Goal: Task Accomplishment & Management: Manage account settings

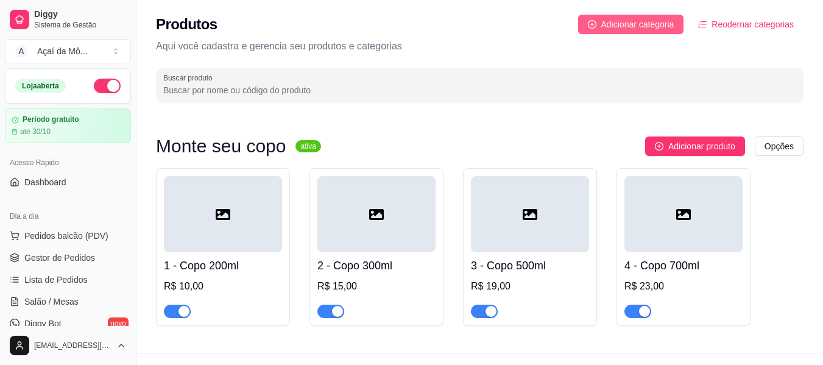
click at [637, 25] on span "Adicionar categoria" at bounding box center [637, 24] width 73 height 13
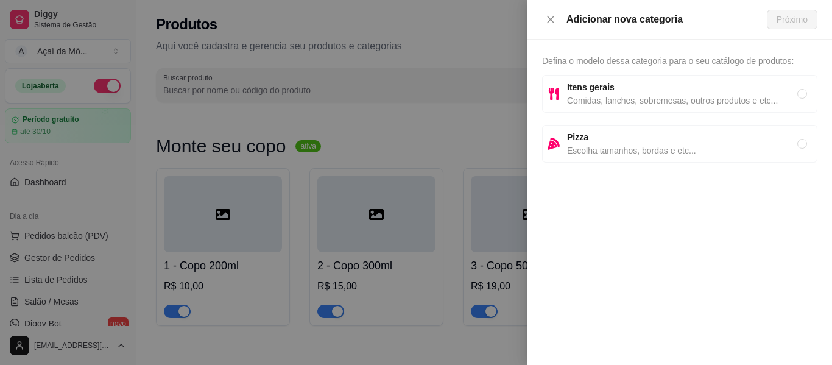
click at [622, 96] on span "Comidas, lanches, sobremesas, outros produtos e etc..." at bounding box center [682, 100] width 230 height 13
radio input "true"
click at [808, 17] on button "Próximo" at bounding box center [792, 19] width 51 height 19
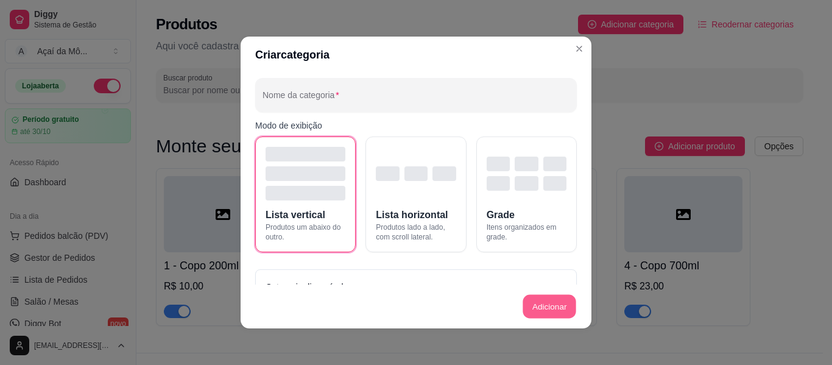
click at [559, 312] on button "Adicionar" at bounding box center [550, 307] width 54 height 24
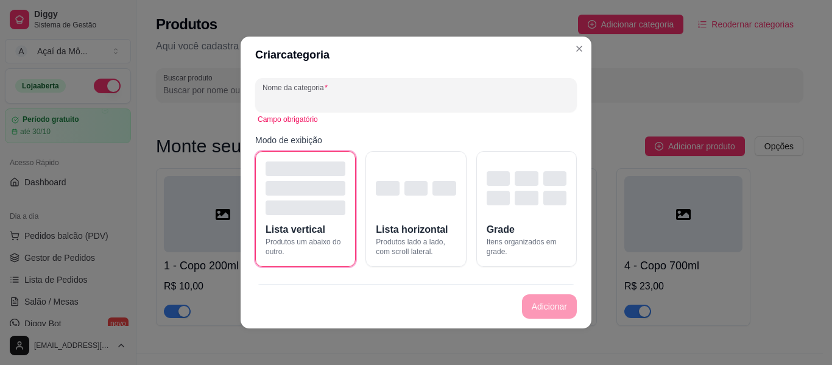
click at [425, 97] on input "Nome da categoria" at bounding box center [416, 100] width 307 height 12
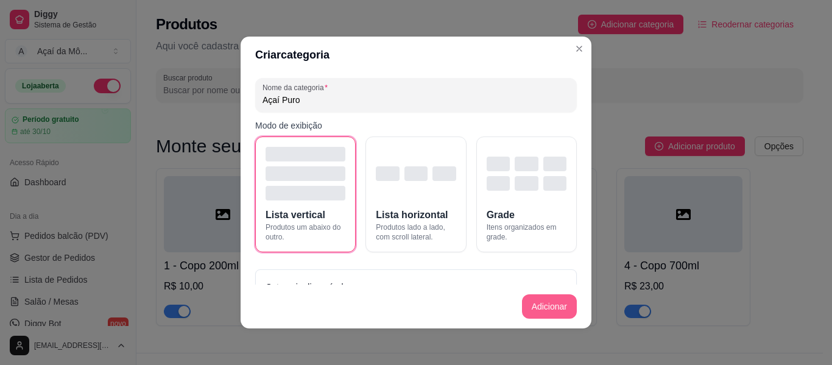
type input "Açaí Puro"
click at [535, 310] on button "Adicionar" at bounding box center [550, 307] width 54 height 24
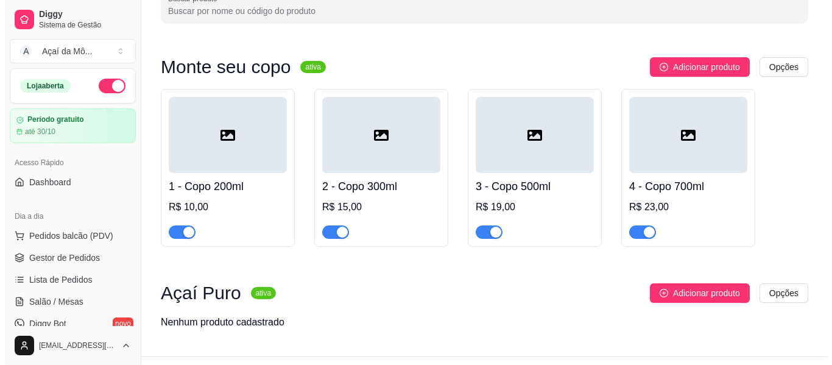
scroll to position [106, 0]
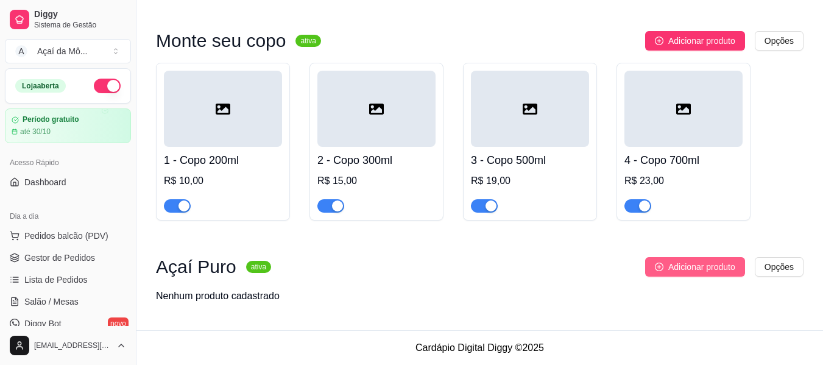
click at [688, 268] on span "Adicionar produto" at bounding box center [701, 266] width 67 height 13
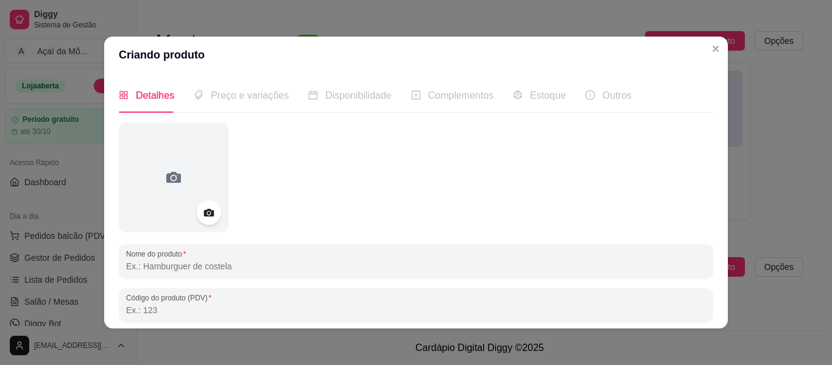
click at [436, 272] on input "Nome do produto" at bounding box center [416, 266] width 580 height 12
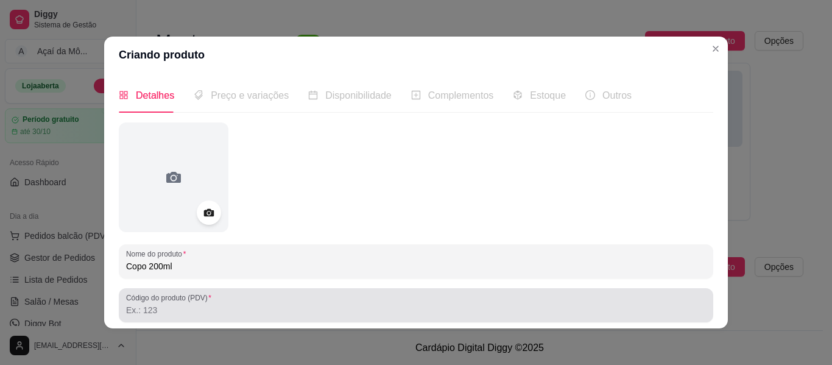
type input "Copo 200ml"
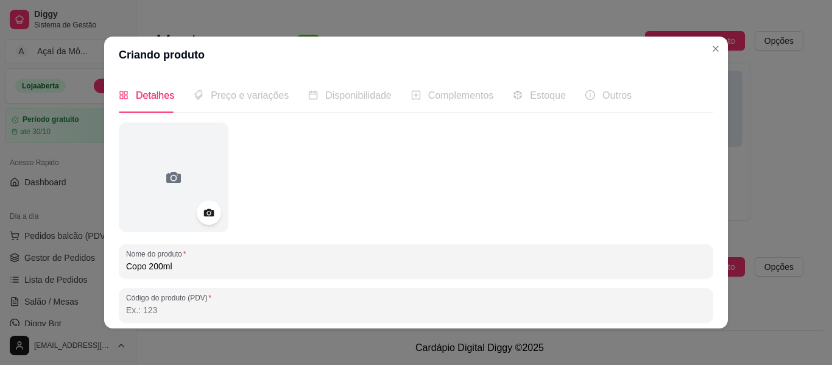
click at [439, 306] on input "Código do produto (PDV)" at bounding box center [416, 310] width 580 height 12
type input "5"
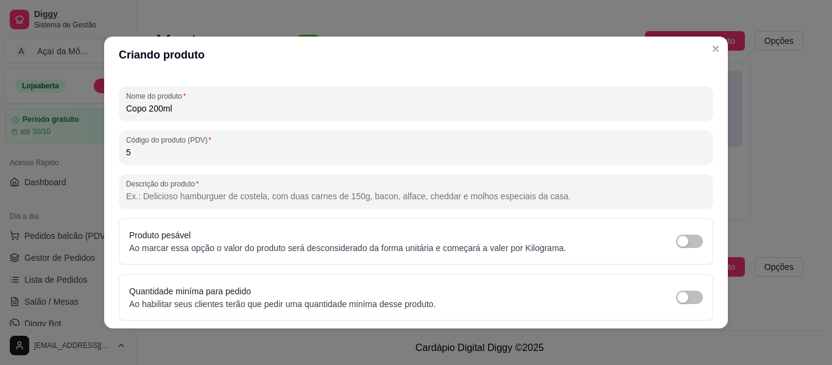
scroll to position [161, 0]
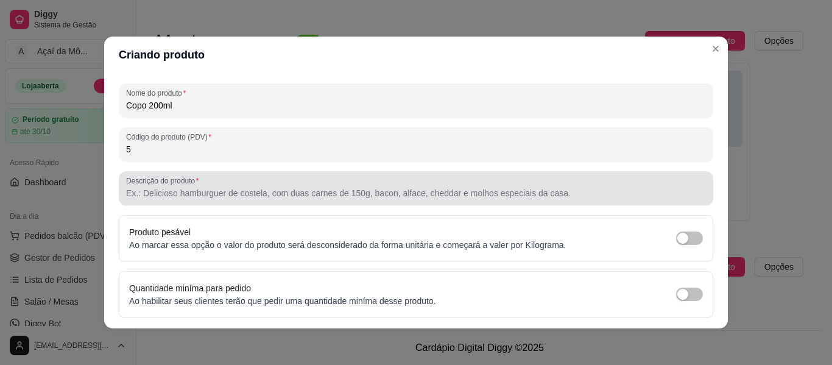
click at [537, 179] on div at bounding box center [416, 188] width 580 height 24
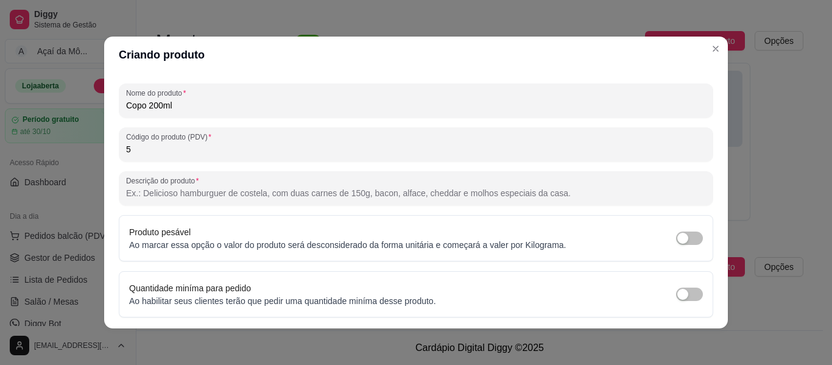
paste input "Açaí polpa norte, cremoso e frutas frescas, 3 acompanhamentos grátis. Montagem:…"
drag, startPoint x: 222, startPoint y: 194, endPoint x: 544, endPoint y: 192, distance: 322.2
click at [544, 192] on input "Açaí polpa norte, cremoso e frutas frescas, 3 acompanhamentos grátis. Montagem:…" at bounding box center [416, 193] width 580 height 12
click at [188, 196] on input "Açaí polpa norte, cremoso" at bounding box center [416, 193] width 580 height 12
click at [277, 181] on div "Açaí polpa norte cremoso" at bounding box center [416, 188] width 580 height 24
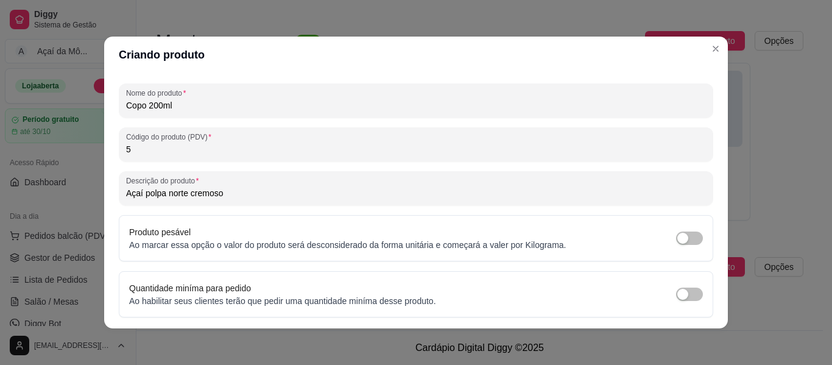
click at [274, 191] on input "Açaí polpa norte cremoso" at bounding box center [416, 193] width 580 height 12
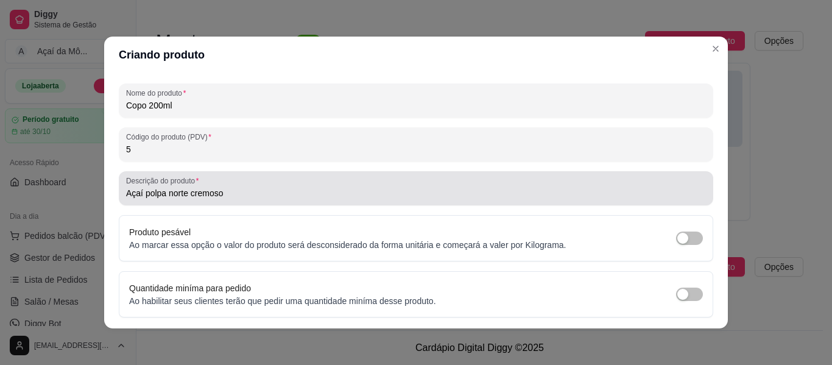
click at [235, 205] on div "Descrição do produto Açaí polpa norte cremoso" at bounding box center [416, 188] width 595 height 34
drag, startPoint x: 230, startPoint y: 202, endPoint x: 252, endPoint y: 192, distance: 24.0
click at [252, 192] on div "Descrição do produto Açaí polpa norte cremoso" at bounding box center [416, 188] width 595 height 34
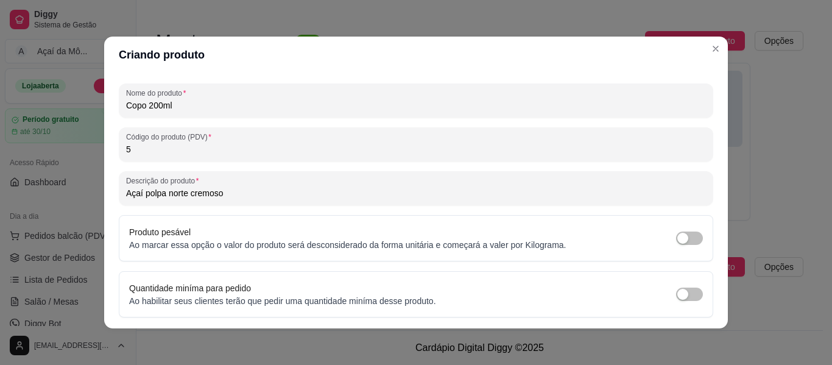
drag, startPoint x: 252, startPoint y: 192, endPoint x: 119, endPoint y: 191, distance: 132.8
click at [119, 191] on div "Descrição do produto Açaí polpa norte cremoso" at bounding box center [416, 188] width 595 height 34
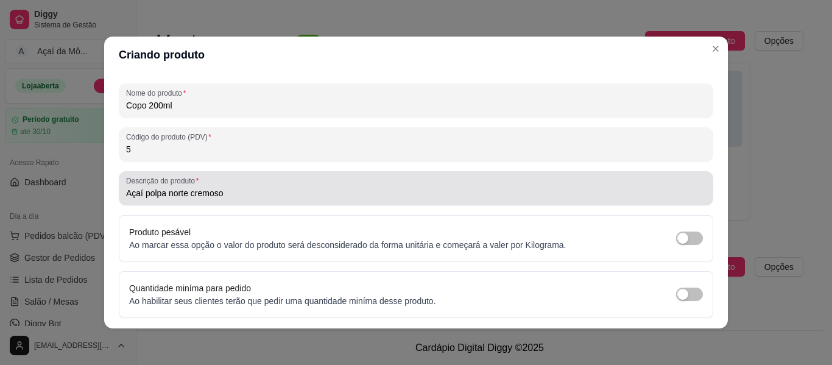
click at [119, 191] on div "Descrição do produto Açaí polpa norte cremoso" at bounding box center [416, 188] width 595 height 34
click at [120, 192] on div "Descrição do produto Açaí polpa norte cremoso" at bounding box center [416, 188] width 595 height 34
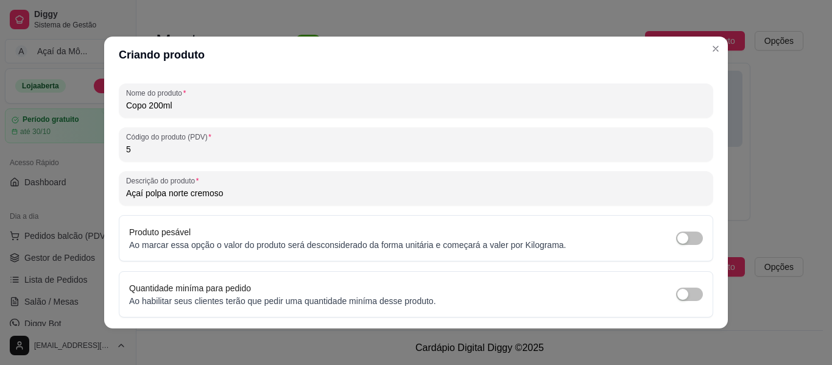
click at [126, 192] on input "Açaí polpa norte cremoso" at bounding box center [416, 193] width 580 height 12
paste input "Copo com o melhor aça"
click at [233, 198] on input "Copo com o melhor açaí Açaí polpa norte cremoso" at bounding box center [416, 193] width 580 height 12
drag, startPoint x: 267, startPoint y: 194, endPoint x: 362, endPoint y: 184, distance: 95.0
click at [362, 184] on div "Copo com o melhor açaí: polpa norte cremoso" at bounding box center [416, 188] width 580 height 24
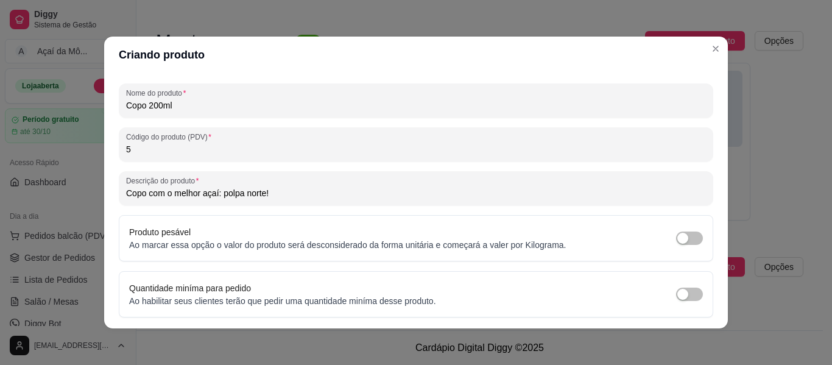
drag, startPoint x: 321, startPoint y: 197, endPoint x: 96, endPoint y: 212, distance: 225.3
click at [96, 212] on div "Criando produto Detalhes Preço e variações Disponibilidade Complementos Estoque…" at bounding box center [416, 182] width 832 height 365
type input "Copo com o melhor açaí: polpa norte!"
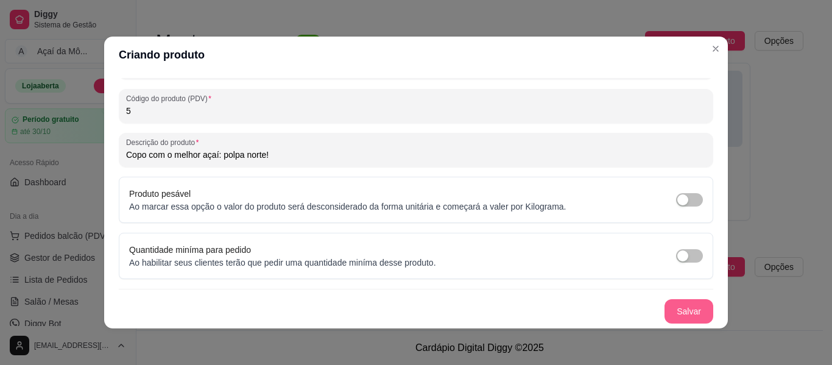
click at [690, 308] on button "Salvar" at bounding box center [689, 311] width 49 height 24
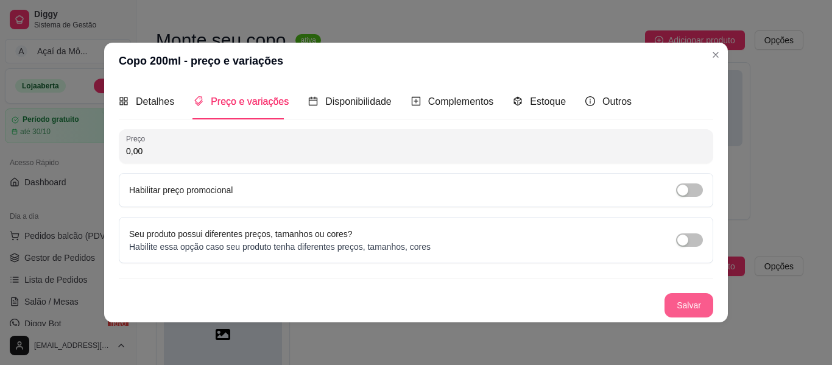
scroll to position [0, 0]
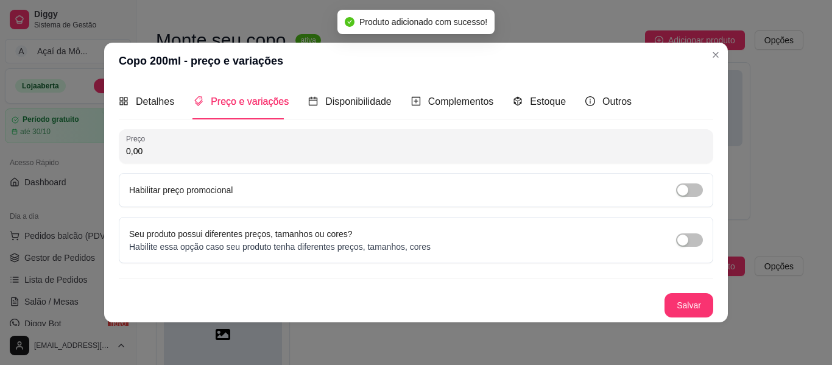
click at [571, 145] on input "0,00" at bounding box center [416, 151] width 580 height 12
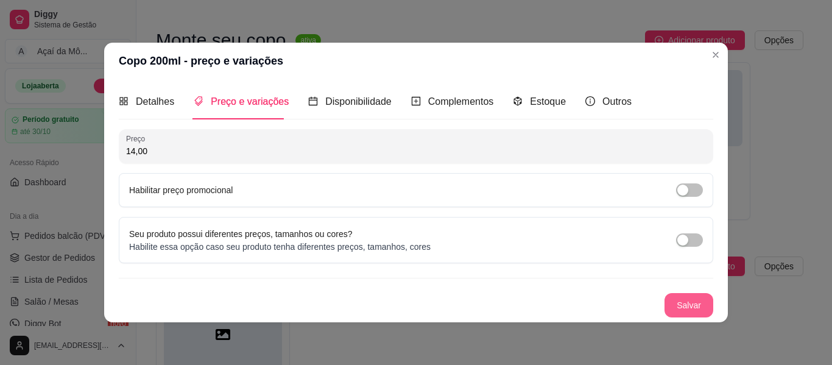
type input "14,00"
click at [695, 314] on button "Salvar" at bounding box center [689, 305] width 48 height 24
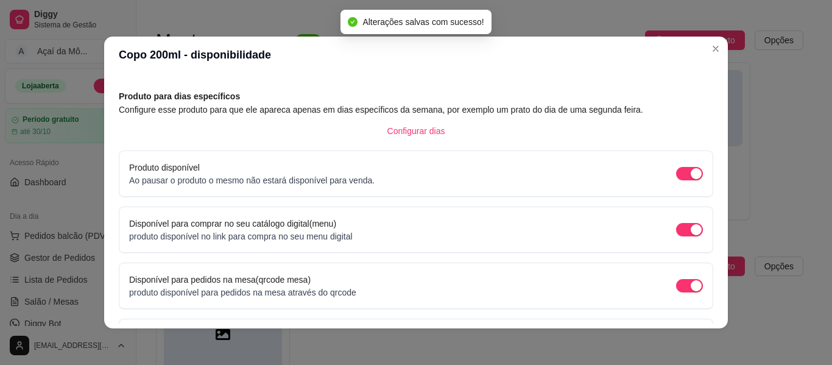
scroll to position [136, 0]
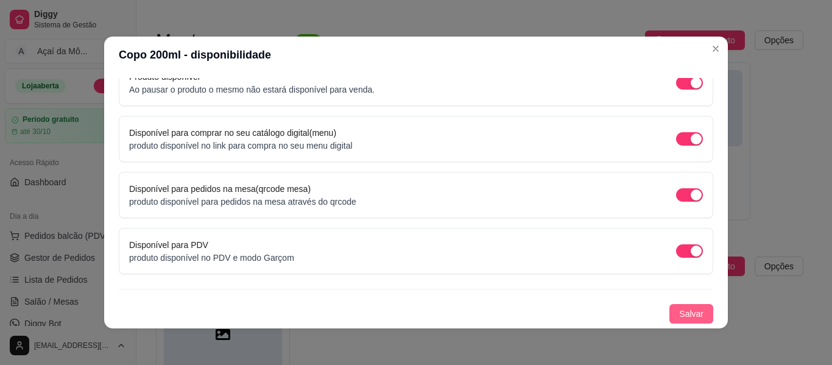
click at [683, 309] on span "Salvar" at bounding box center [691, 313] width 24 height 13
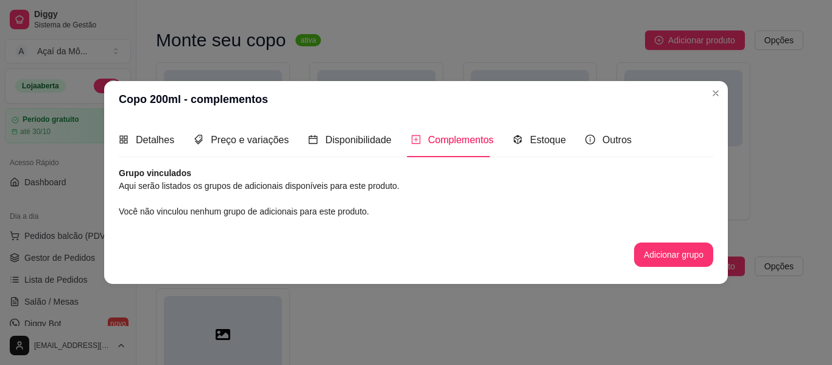
scroll to position [0, 0]
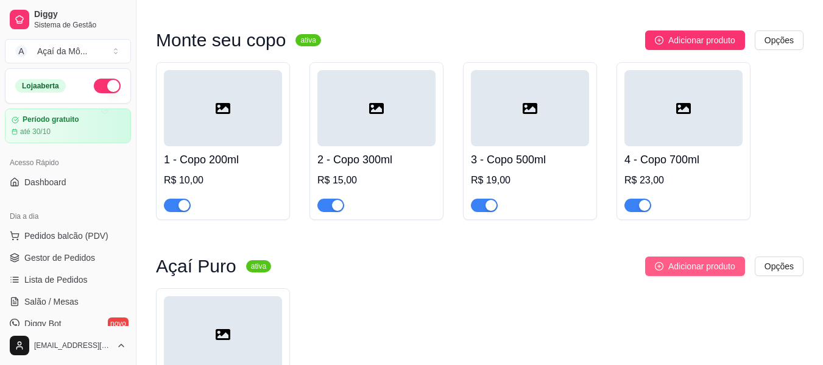
click at [669, 260] on button "Adicionar produto" at bounding box center [695, 265] width 100 height 19
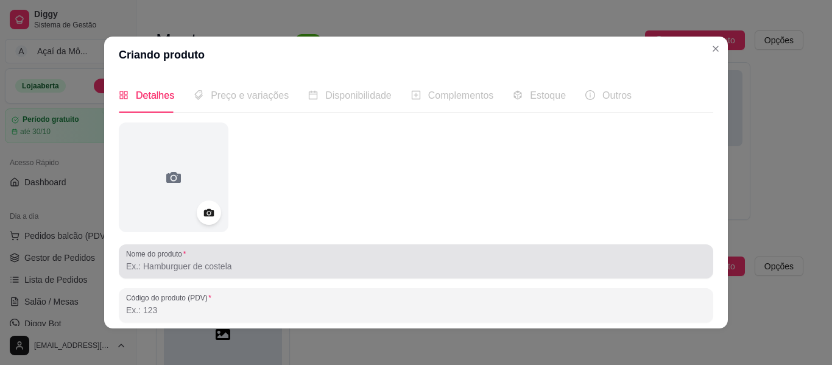
click at [540, 258] on div at bounding box center [416, 261] width 580 height 24
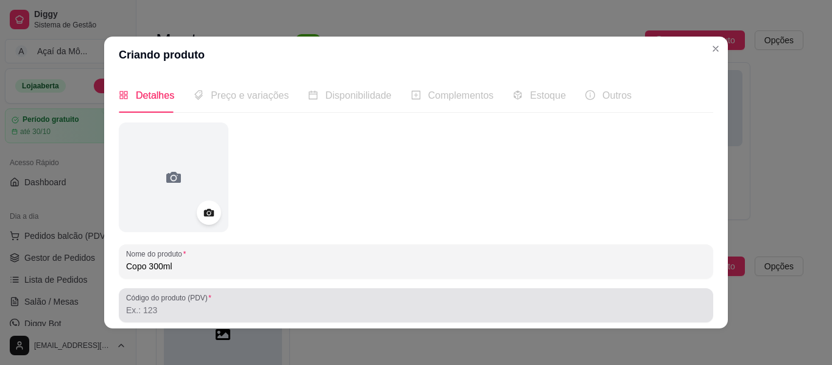
type input "Copo 300ml"
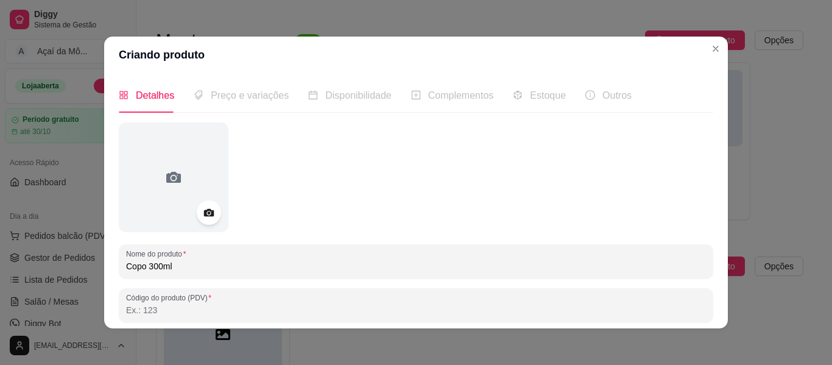
click at [555, 306] on input "Código do produto (PDV)" at bounding box center [416, 310] width 580 height 12
type input "6"
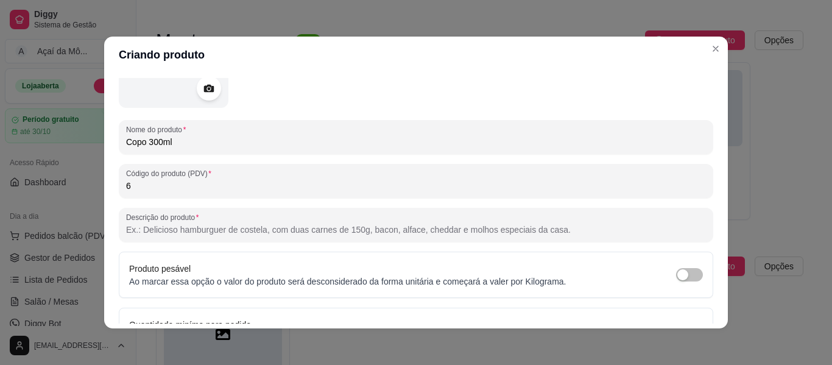
scroll to position [130, 0]
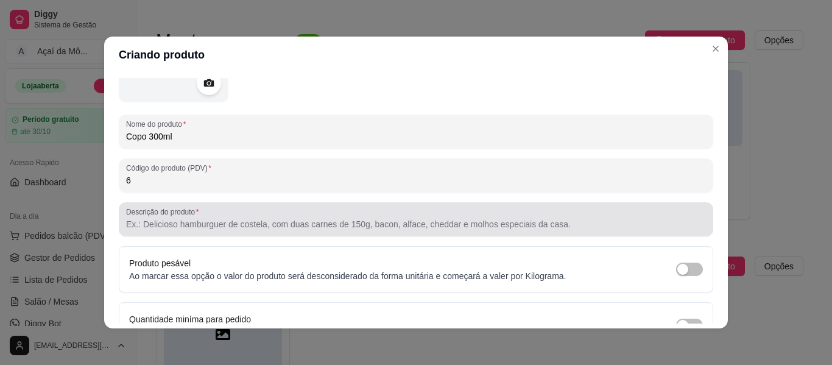
click at [579, 217] on div at bounding box center [416, 219] width 580 height 24
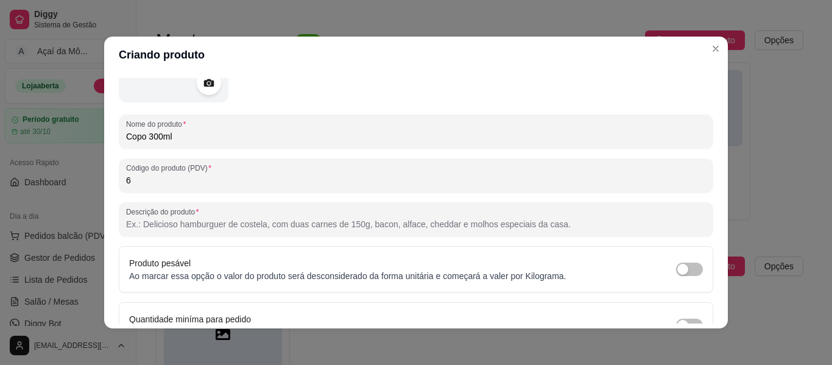
paste input "Copo com o melhor açaí: polpa norte!"
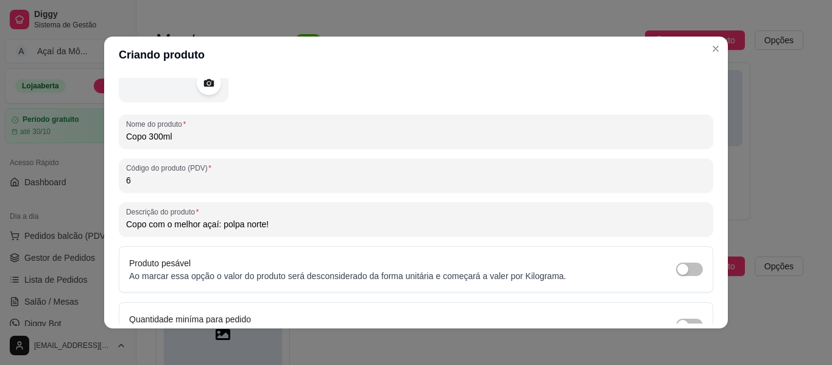
type input "Copo com o melhor açaí: polpa norte!"
click at [710, 249] on div "Detalhes Preço e variações Disponibilidade Complementos Estoque Outros Nome do …" at bounding box center [416, 200] width 624 height 255
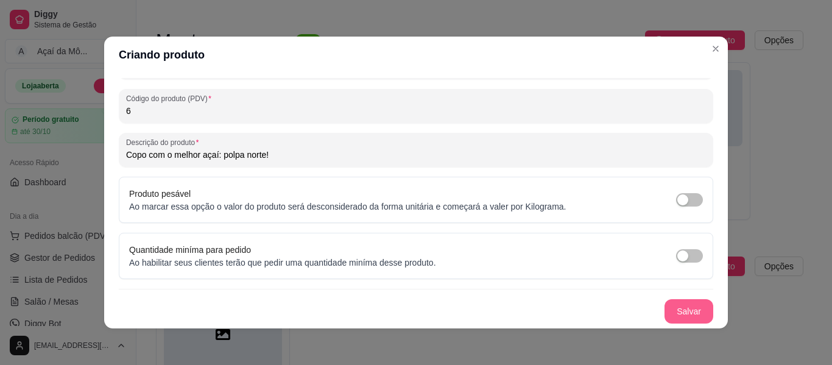
click at [683, 309] on button "Salvar" at bounding box center [689, 311] width 49 height 24
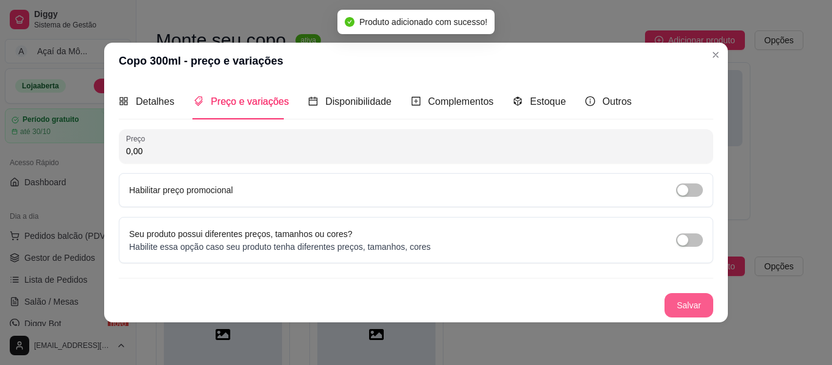
scroll to position [0, 0]
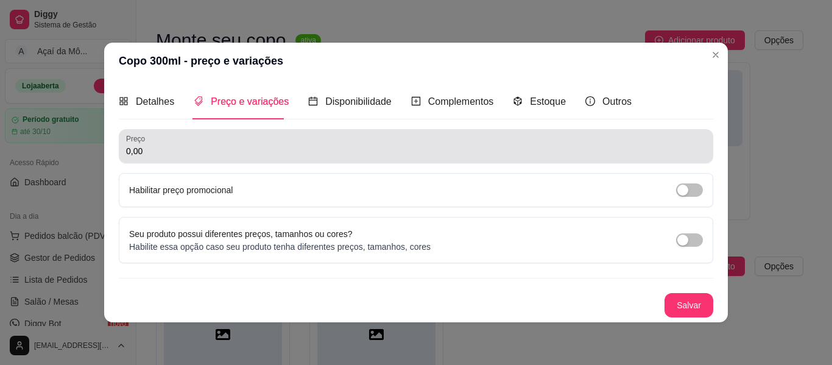
click at [422, 141] on div "0,00" at bounding box center [416, 146] width 580 height 24
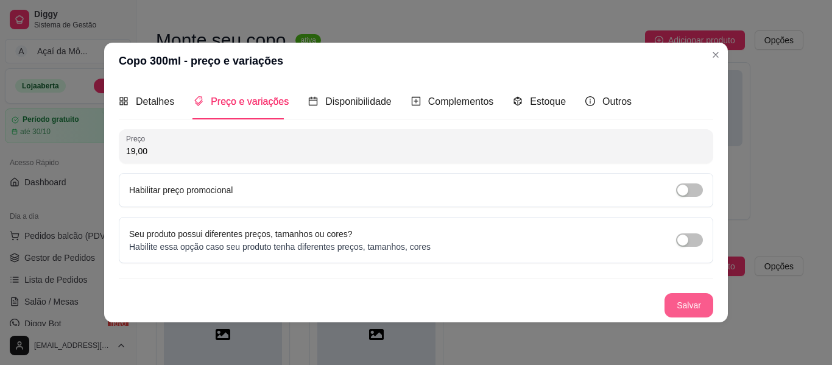
type input "19,00"
click at [706, 297] on button "Salvar" at bounding box center [689, 305] width 49 height 24
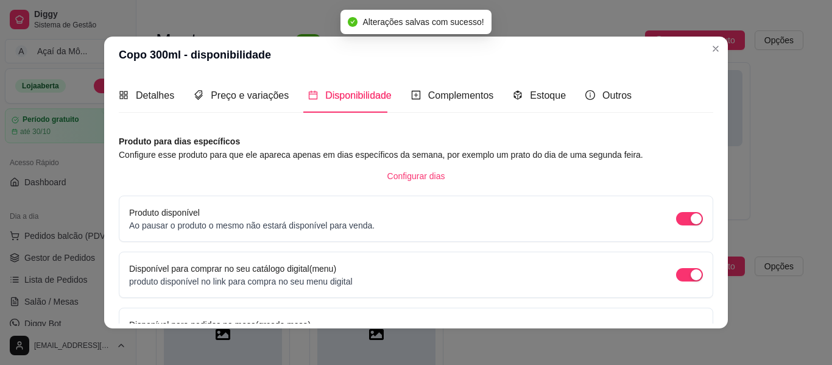
scroll to position [136, 0]
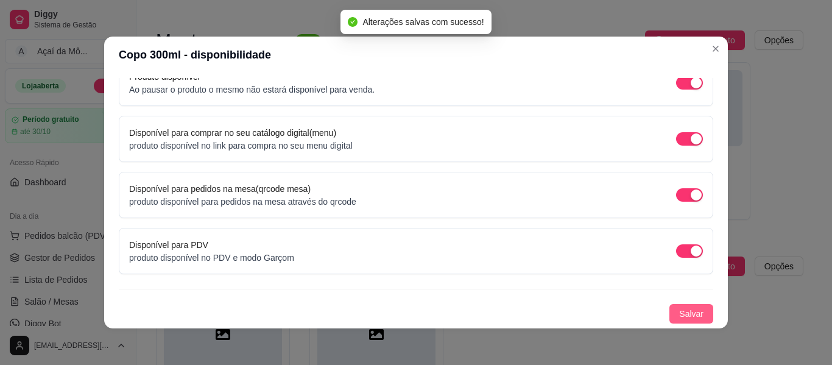
click at [679, 309] on span "Salvar" at bounding box center [691, 313] width 24 height 13
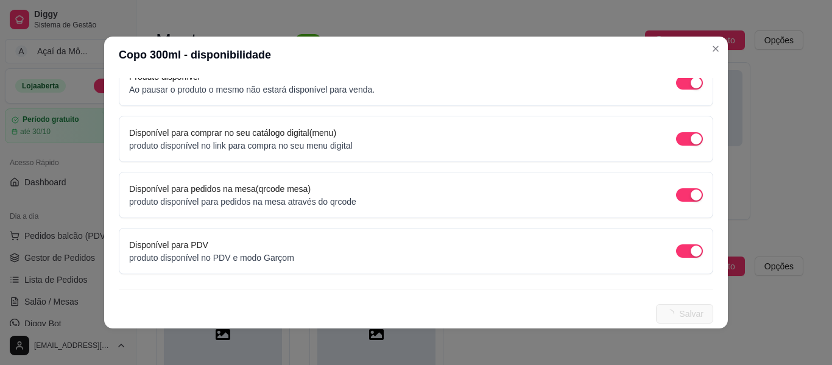
scroll to position [0, 0]
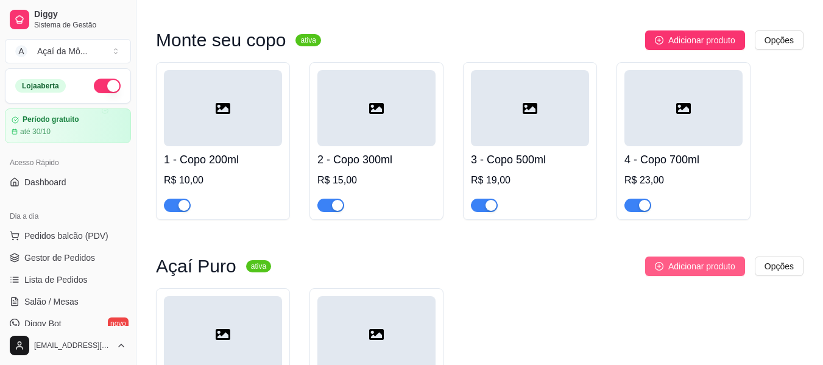
click at [669, 259] on button "Adicionar produto" at bounding box center [695, 265] width 100 height 19
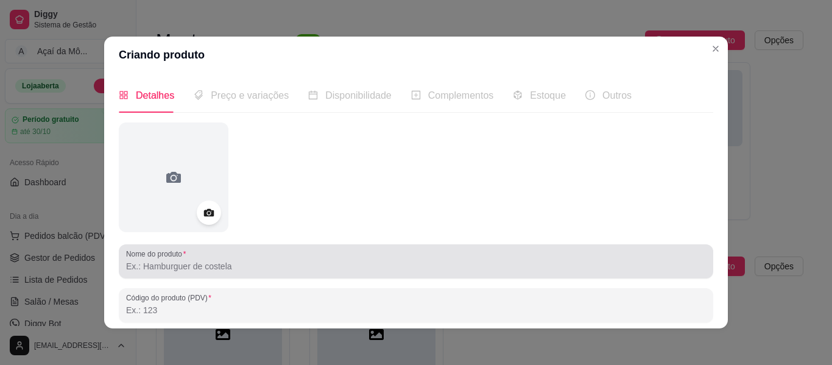
click at [342, 253] on div at bounding box center [416, 261] width 580 height 24
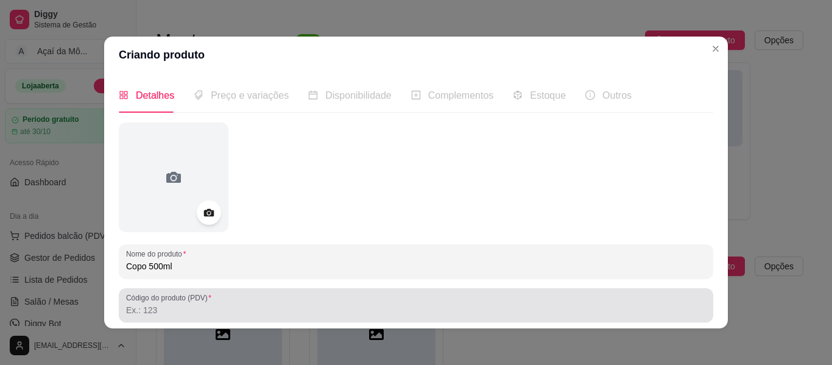
type input "Copo 500ml"
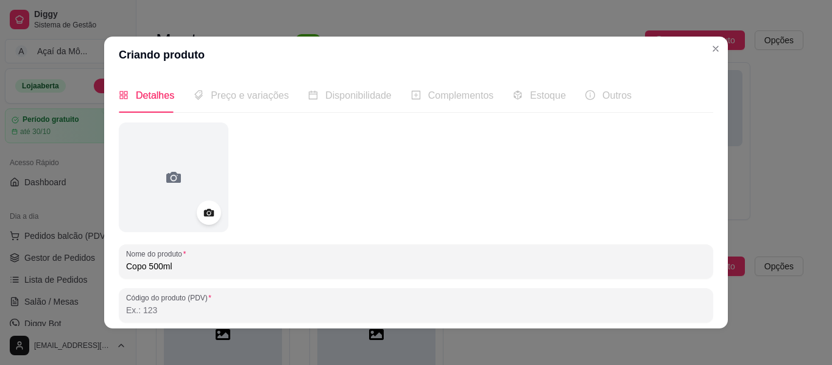
click at [365, 306] on input "Código do produto (PDV)" at bounding box center [416, 310] width 580 height 12
type input "7"
click at [699, 207] on div at bounding box center [416, 177] width 595 height 110
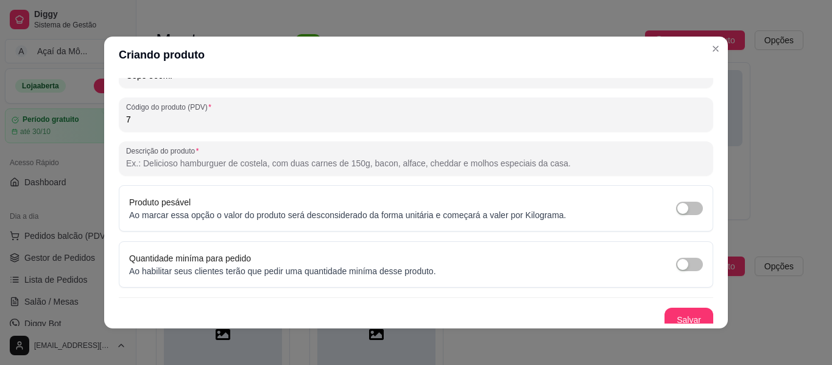
scroll to position [193, 0]
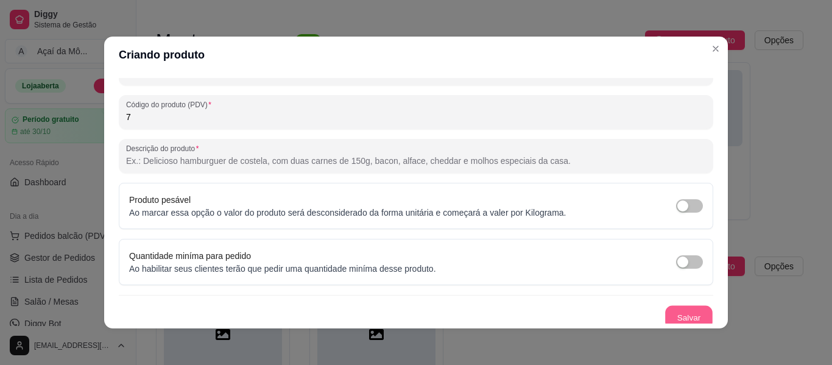
click at [668, 312] on button "Salvar" at bounding box center [689, 318] width 48 height 24
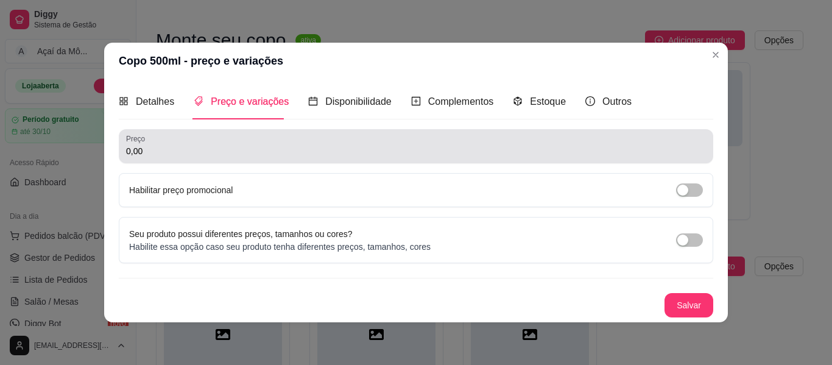
click at [495, 143] on div "0,00" at bounding box center [416, 146] width 580 height 24
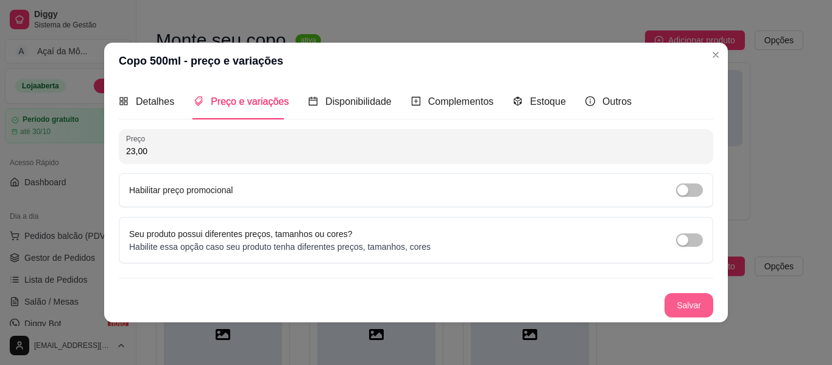
type input "23,00"
click at [694, 300] on button "Salvar" at bounding box center [689, 305] width 49 height 24
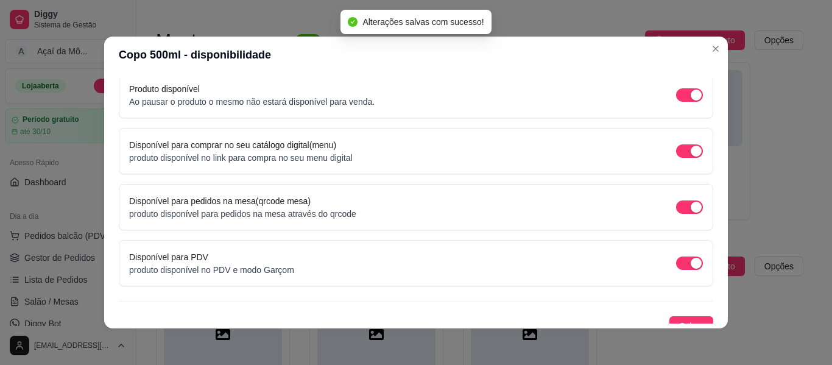
scroll to position [136, 0]
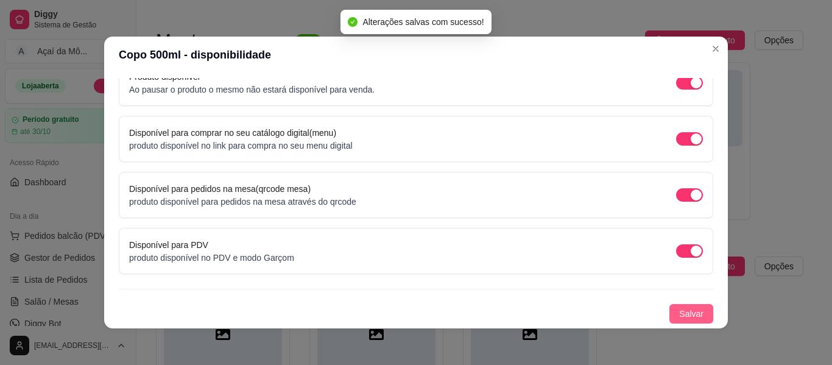
click at [687, 314] on span "Salvar" at bounding box center [691, 313] width 24 height 13
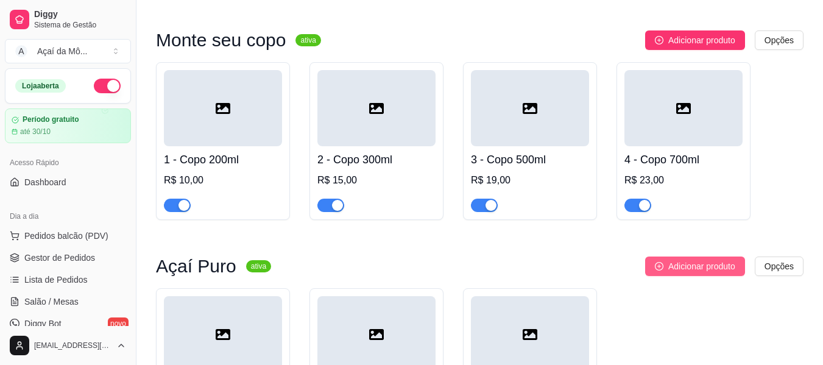
click at [676, 264] on span "Adicionar produto" at bounding box center [701, 265] width 67 height 13
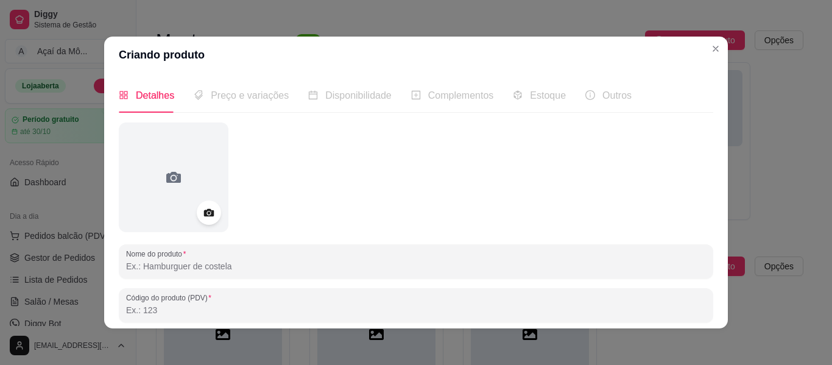
click at [663, 264] on input "Nome do produto" at bounding box center [416, 266] width 580 height 12
type input "Copo 700ml"
click at [273, 308] on input "Código do produto (PDV)" at bounding box center [416, 310] width 580 height 12
type input "8"
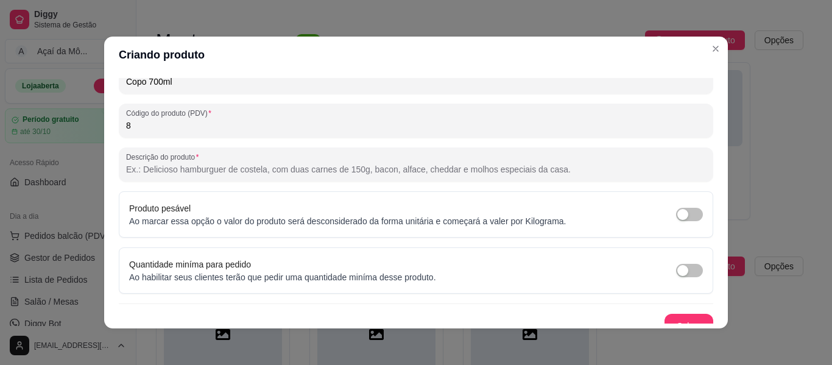
scroll to position [199, 0]
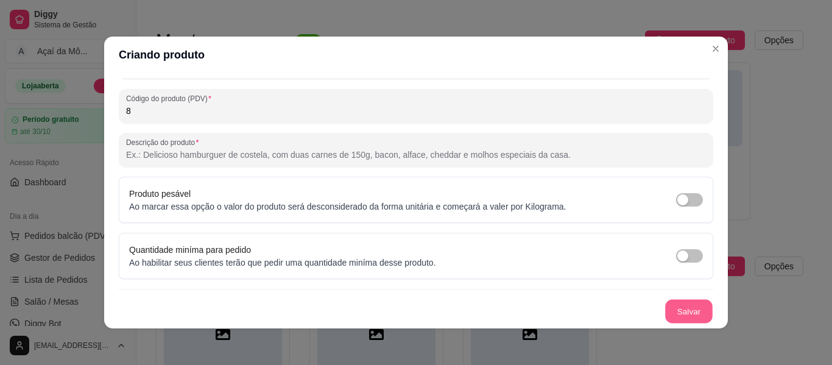
click at [684, 309] on button "Salvar" at bounding box center [689, 312] width 48 height 24
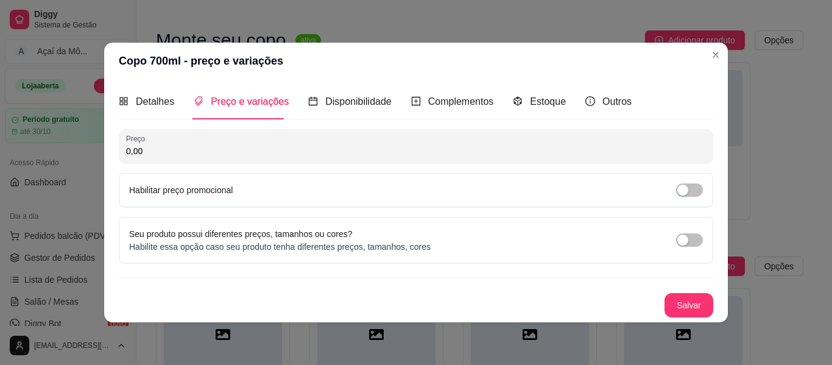
click at [450, 146] on input "0,00" at bounding box center [416, 151] width 580 height 12
type input "28,00"
click at [694, 309] on button "Salvar" at bounding box center [689, 305] width 48 height 24
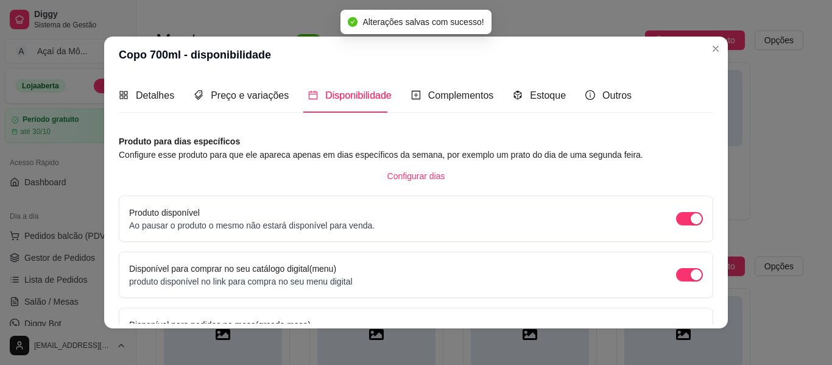
scroll to position [136, 0]
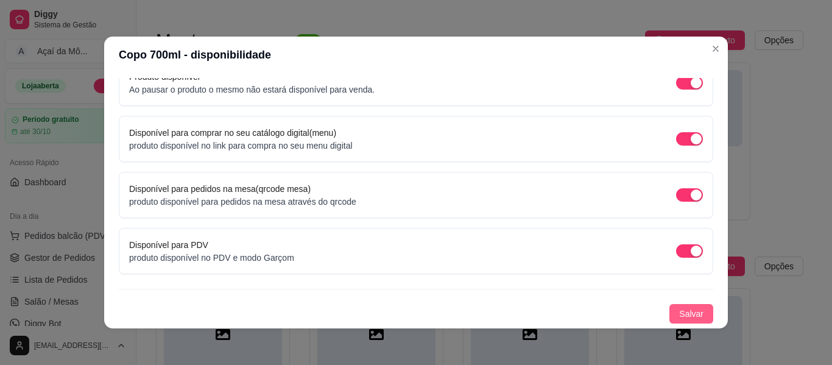
click at [679, 308] on span "Salvar" at bounding box center [691, 313] width 24 height 13
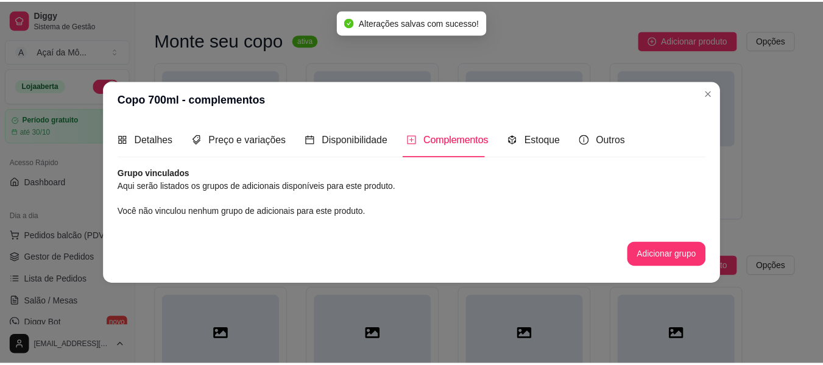
scroll to position [0, 0]
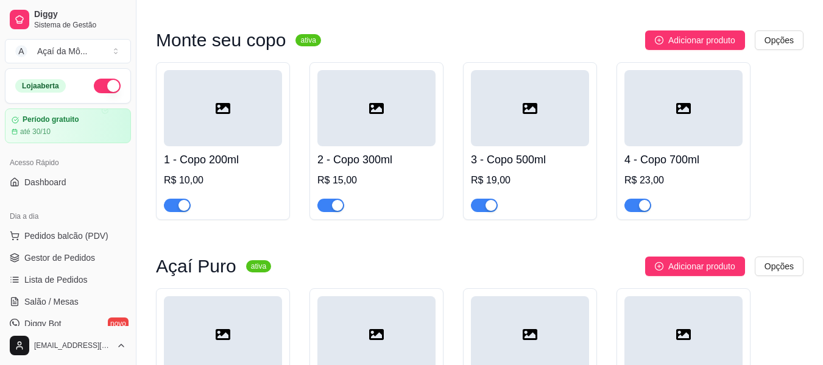
drag, startPoint x: 821, startPoint y: 85, endPoint x: 831, endPoint y: 124, distance: 39.9
click at [823, 124] on html "Diggy Sistema de Gestão A Açaí da Mô ... Loja aberta Período gratuito até 30/10…" at bounding box center [411, 76] width 823 height 365
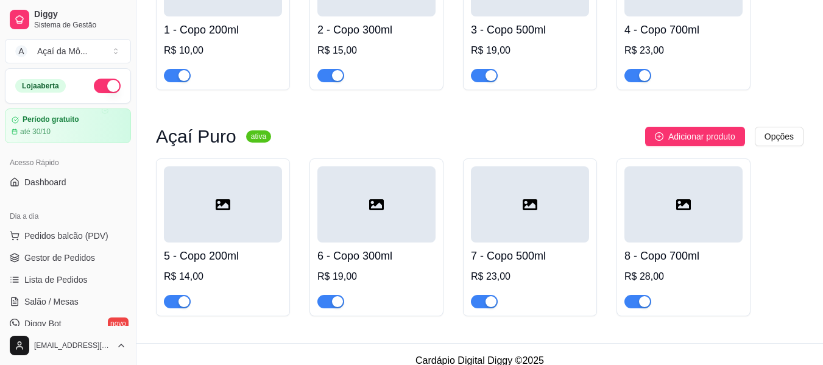
scroll to position [240, 0]
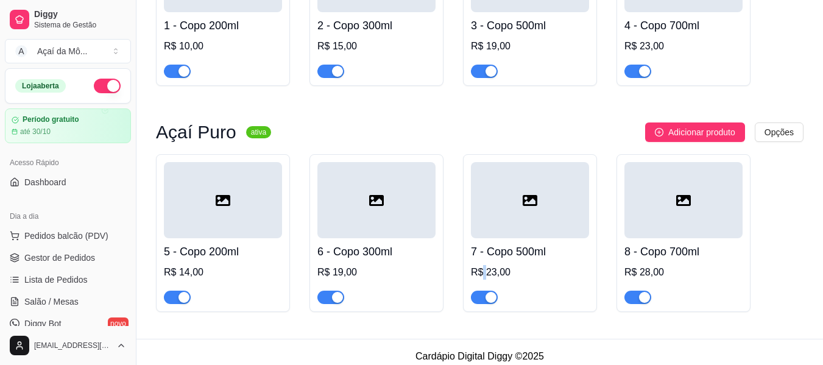
click at [485, 275] on div "R$ 23,00" at bounding box center [530, 272] width 118 height 15
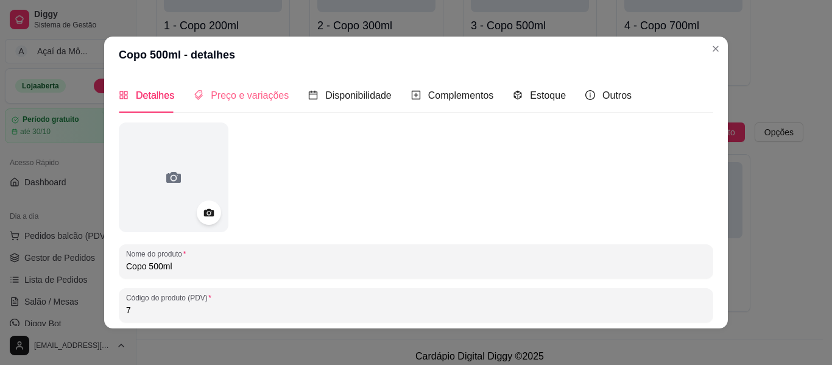
click at [224, 87] on div "Preço e variações" at bounding box center [241, 95] width 95 height 35
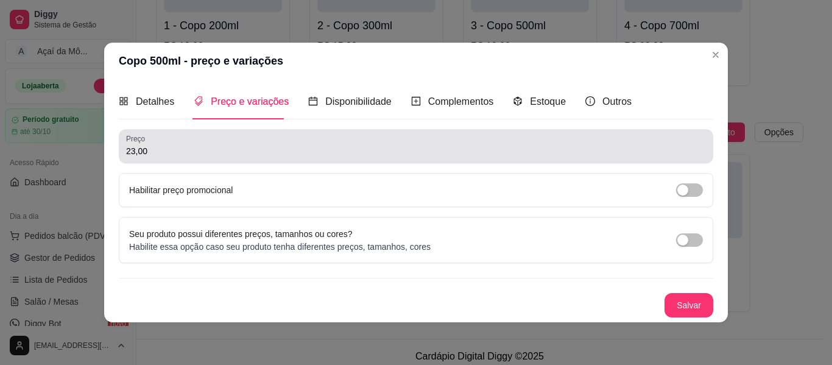
click at [225, 158] on div "Preço 23,00" at bounding box center [416, 146] width 595 height 34
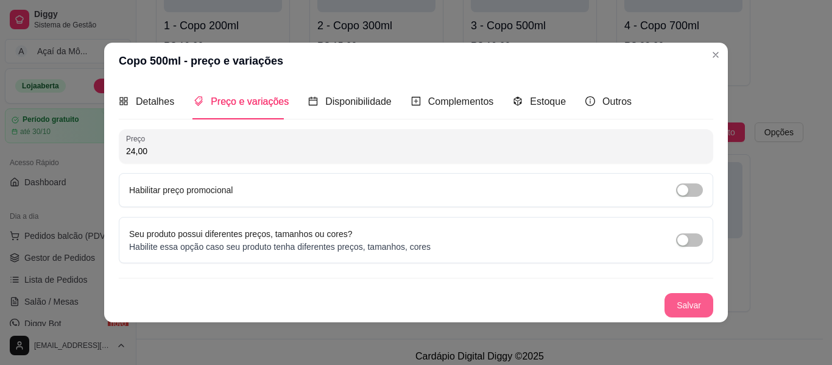
type input "24,00"
click at [690, 305] on button "Salvar" at bounding box center [689, 305] width 48 height 24
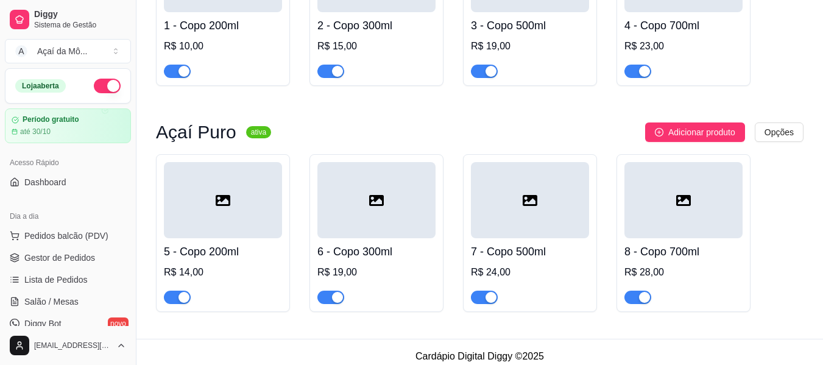
click at [347, 270] on div "R$ 19,00" at bounding box center [376, 272] width 118 height 15
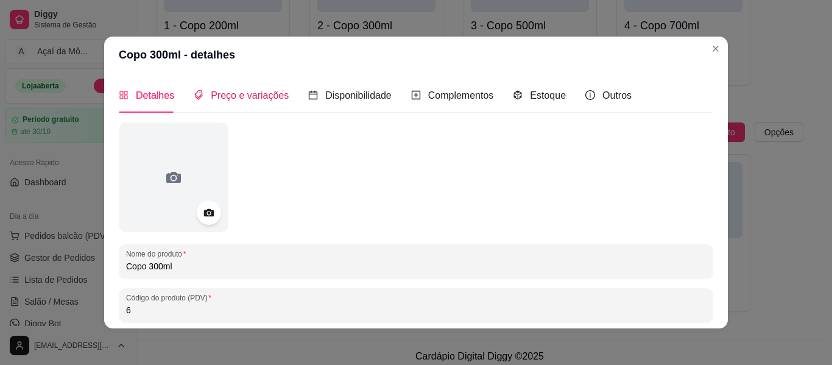
click at [214, 95] on span "Preço e variações" at bounding box center [250, 95] width 78 height 10
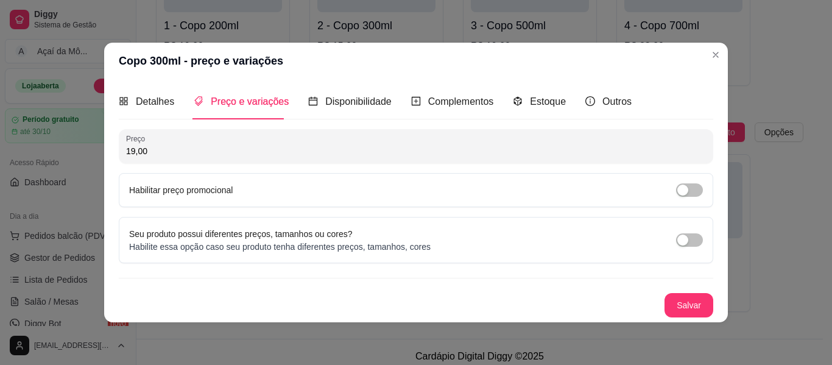
drag, startPoint x: 161, startPoint y: 146, endPoint x: 55, endPoint y: 171, distance: 108.3
click at [55, 171] on div "Copo 300ml - preço e variações Detalhes Preço e variações Disponibilidade Compl…" at bounding box center [416, 182] width 832 height 365
type input "20,00"
click at [674, 310] on button "Salvar" at bounding box center [689, 305] width 48 height 24
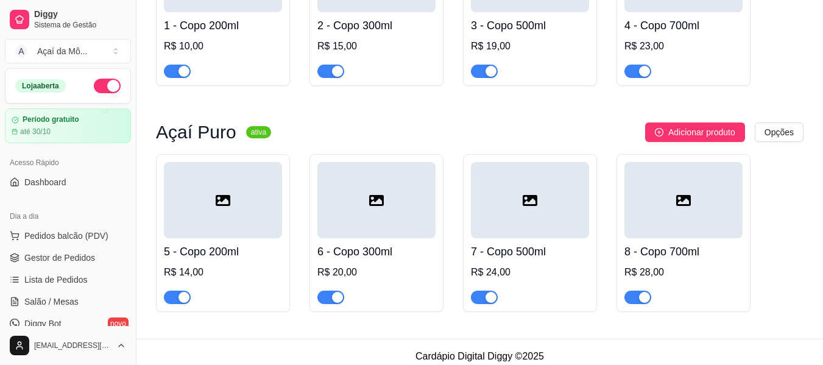
click at [259, 217] on div at bounding box center [223, 200] width 118 height 76
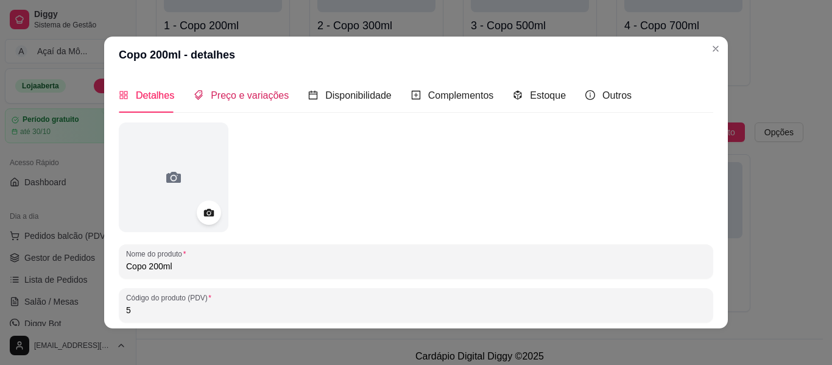
click at [257, 96] on span "Preço e variações" at bounding box center [250, 95] width 78 height 10
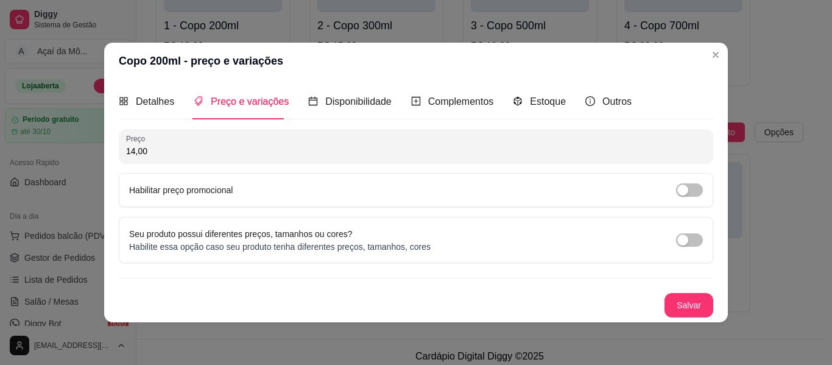
drag, startPoint x: 194, startPoint y: 149, endPoint x: 147, endPoint y: 158, distance: 48.4
click at [147, 158] on div "14,00" at bounding box center [416, 146] width 580 height 24
type input "15,00"
click at [668, 303] on button "Salvar" at bounding box center [689, 305] width 48 height 24
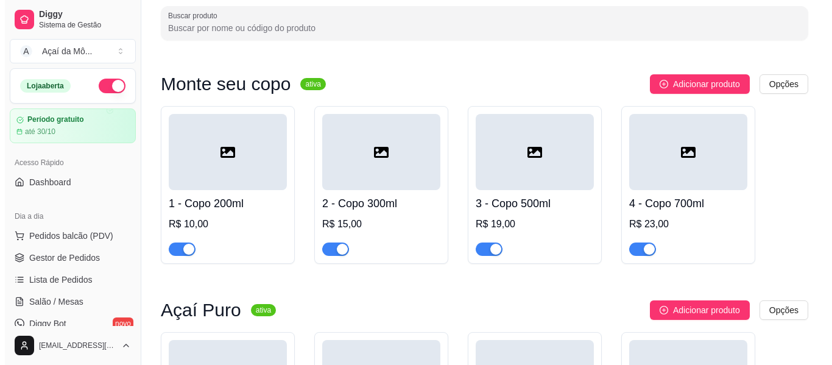
scroll to position [59, 0]
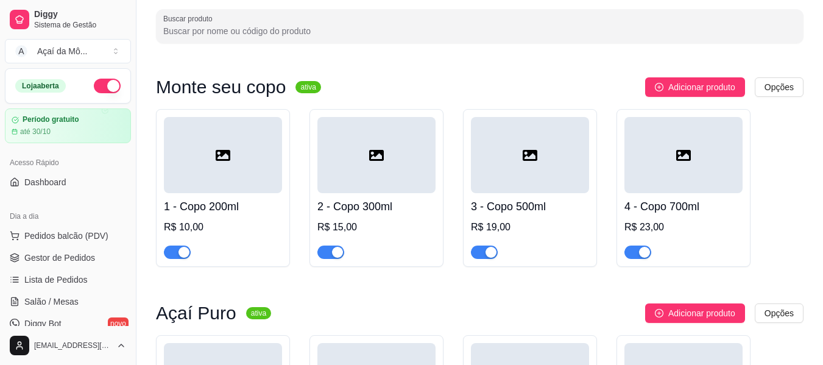
click at [238, 164] on div at bounding box center [223, 155] width 118 height 76
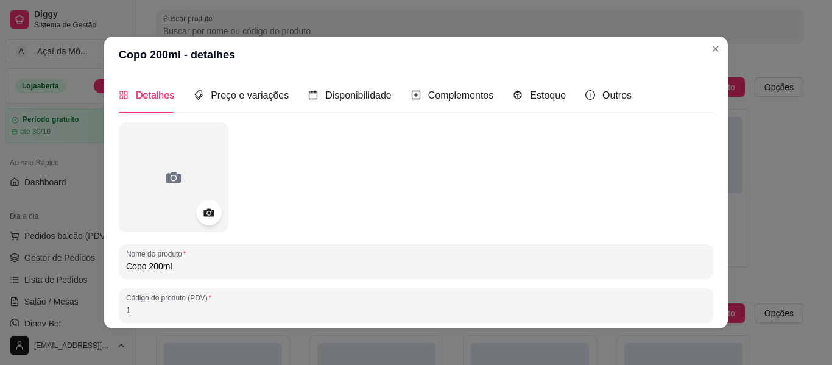
click at [202, 214] on icon at bounding box center [209, 213] width 14 height 14
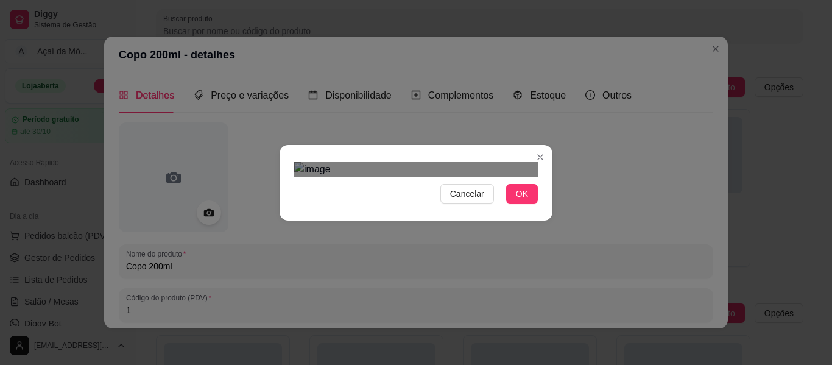
click at [521, 177] on img at bounding box center [416, 169] width 244 height 15
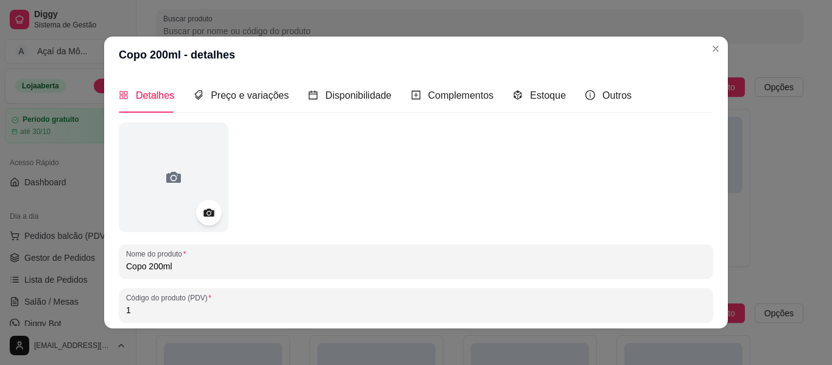
click at [209, 208] on icon at bounding box center [209, 213] width 14 height 14
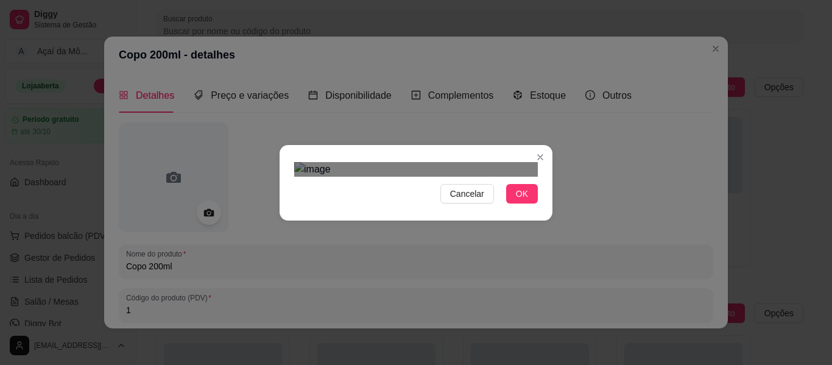
click at [517, 177] on div at bounding box center [416, 169] width 244 height 15
click at [480, 252] on div "Use the arrow keys to move the crop selection area" at bounding box center [418, 359] width 214 height 214
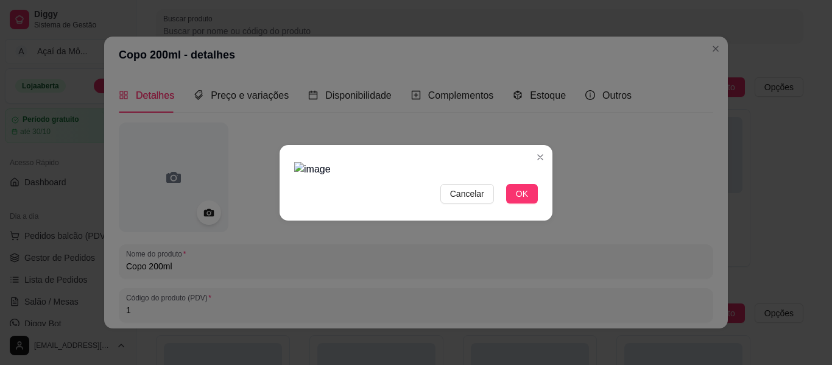
click at [309, 177] on img at bounding box center [416, 169] width 244 height 15
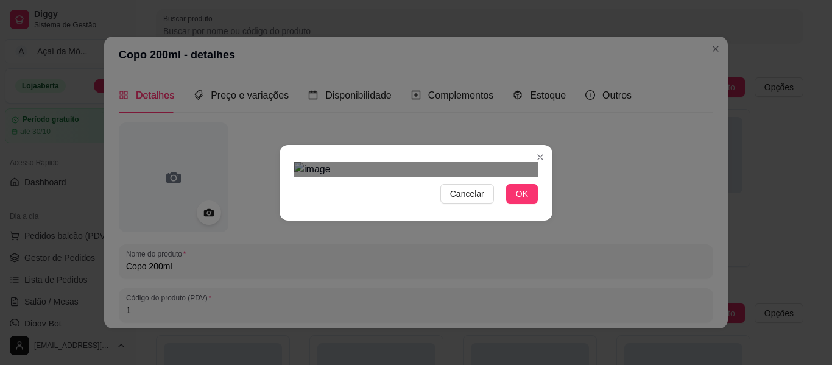
click at [507, 177] on img at bounding box center [416, 169] width 244 height 15
click at [504, 177] on div at bounding box center [416, 169] width 244 height 15
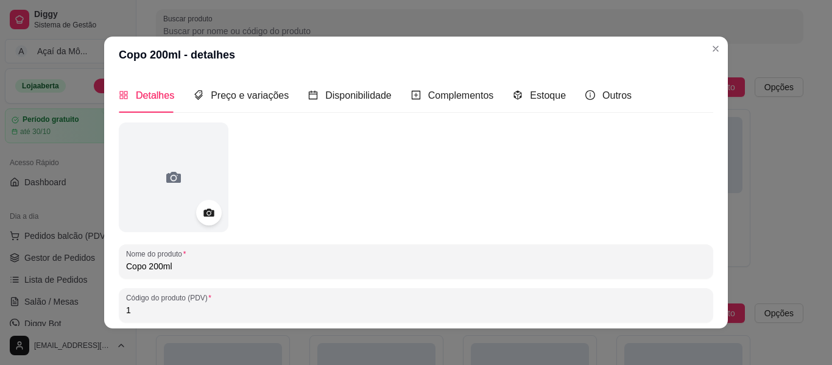
click at [203, 208] on icon at bounding box center [209, 213] width 14 height 14
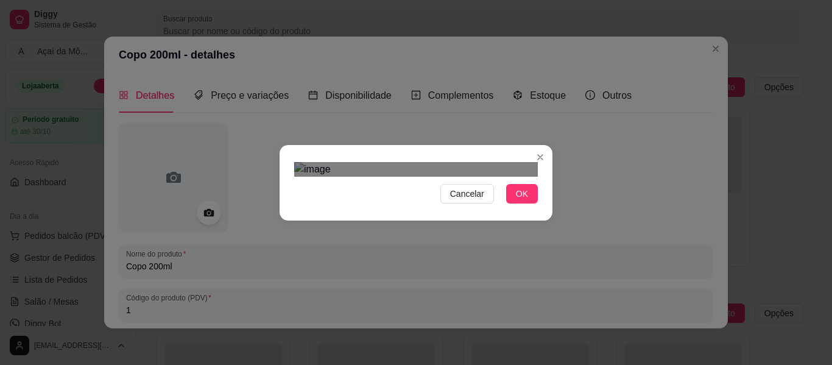
click at [448, 245] on div "Use the arrow keys to move the crop selection area" at bounding box center [418, 354] width 219 height 219
click at [330, 162] on div at bounding box center [416, 169] width 244 height 15
click at [434, 269] on div "Use the arrow keys to move the crop selection area" at bounding box center [413, 366] width 194 height 194
click at [521, 200] on span "OK" at bounding box center [522, 193] width 12 height 13
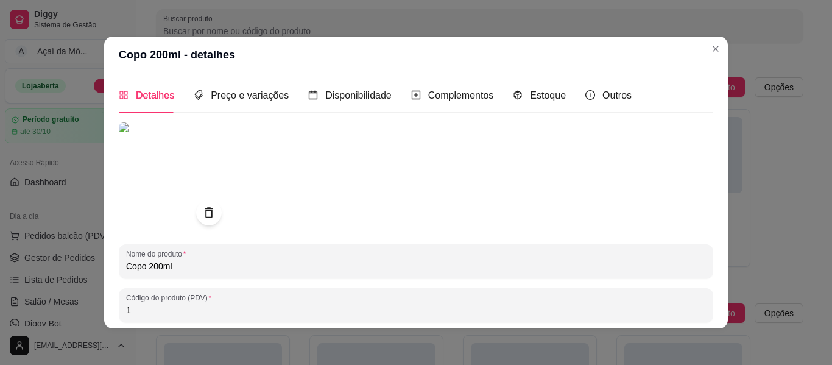
click at [205, 216] on icon at bounding box center [209, 213] width 14 height 14
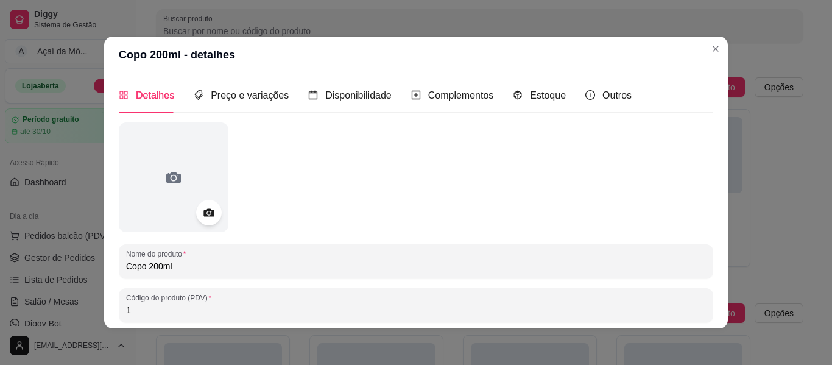
click at [203, 210] on icon at bounding box center [208, 213] width 10 height 8
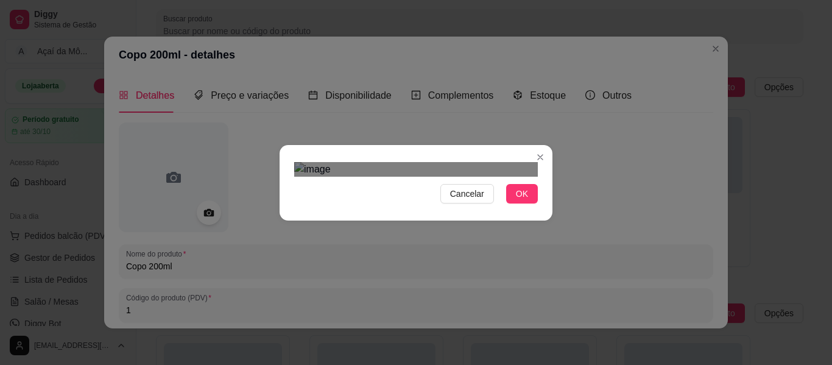
click at [322, 269] on div "Use the arrow keys to move the crop selection area" at bounding box center [424, 371] width 204 height 204
click at [506, 177] on div at bounding box center [416, 169] width 244 height 15
click at [467, 276] on div "Use the arrow keys to move the crop selection area" at bounding box center [413, 370] width 189 height 189
click at [517, 200] on span "OK" at bounding box center [522, 193] width 12 height 13
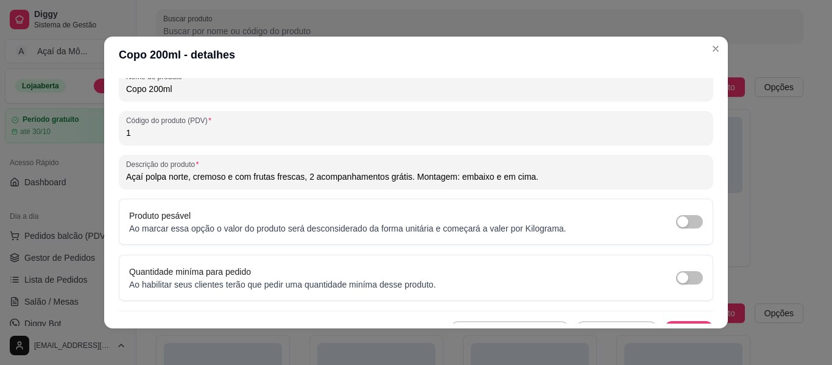
scroll to position [199, 0]
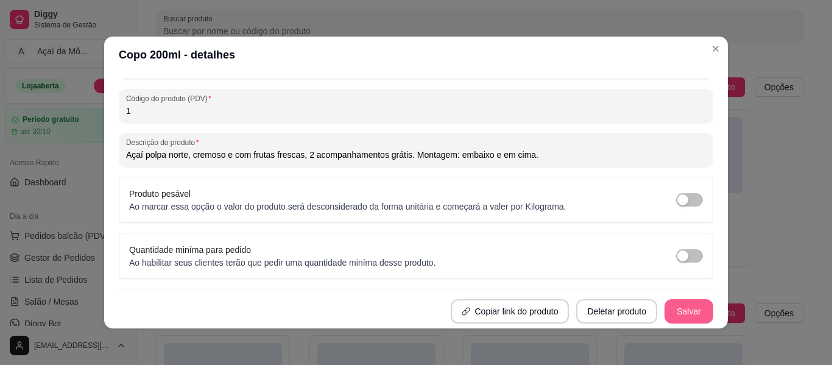
click at [683, 321] on button "Salvar" at bounding box center [689, 311] width 49 height 24
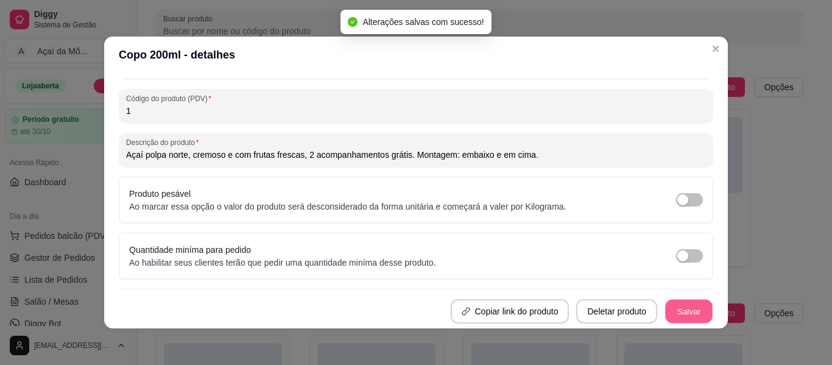
click at [683, 321] on button "Salvar" at bounding box center [689, 312] width 48 height 24
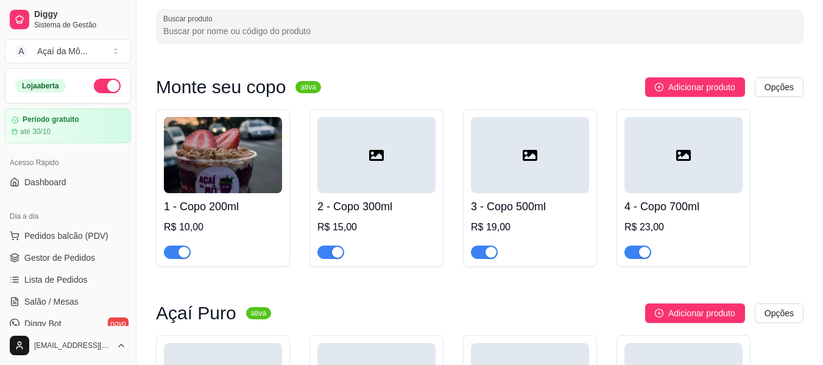
click at [381, 155] on icon at bounding box center [376, 155] width 15 height 15
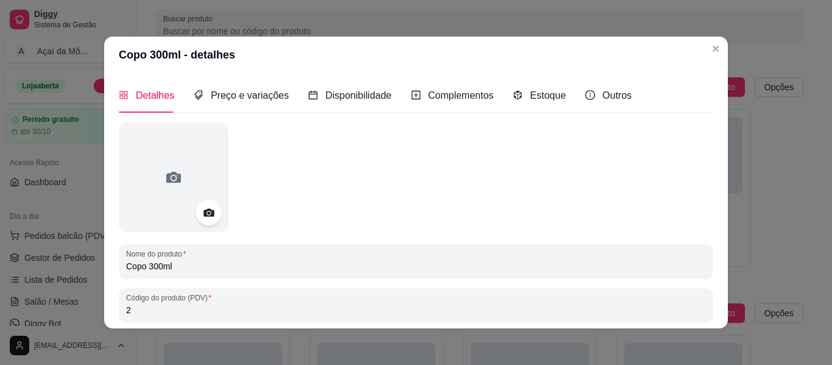
click at [205, 205] on div at bounding box center [209, 213] width 26 height 26
click at [207, 213] on icon at bounding box center [209, 213] width 14 height 14
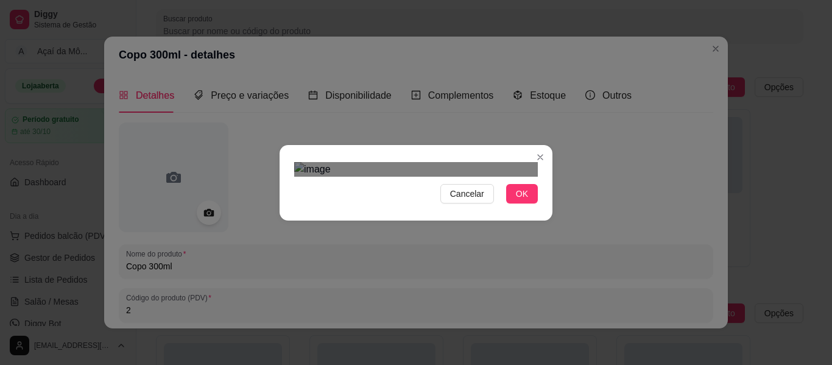
click at [418, 222] on div "Use the arrow keys to move the crop selection area" at bounding box center [409, 331] width 219 height 219
click at [483, 203] on button "Cancelar" at bounding box center [467, 193] width 54 height 19
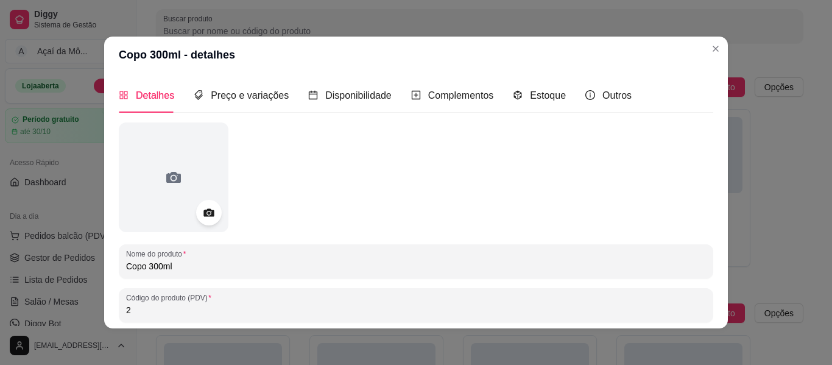
click at [210, 221] on div at bounding box center [209, 213] width 26 height 26
click at [208, 217] on icon at bounding box center [209, 213] width 14 height 14
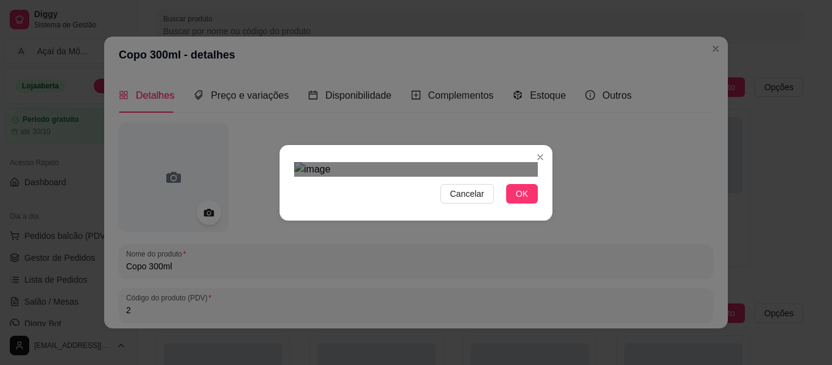
click at [280, 208] on div "Cancelar OK" at bounding box center [416, 182] width 273 height 51
click at [539, 208] on div "Cancelar OK" at bounding box center [416, 182] width 273 height 51
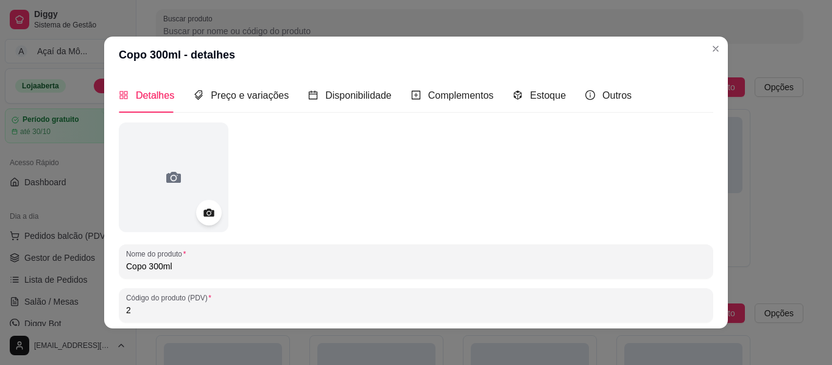
click at [203, 213] on icon at bounding box center [208, 213] width 10 height 8
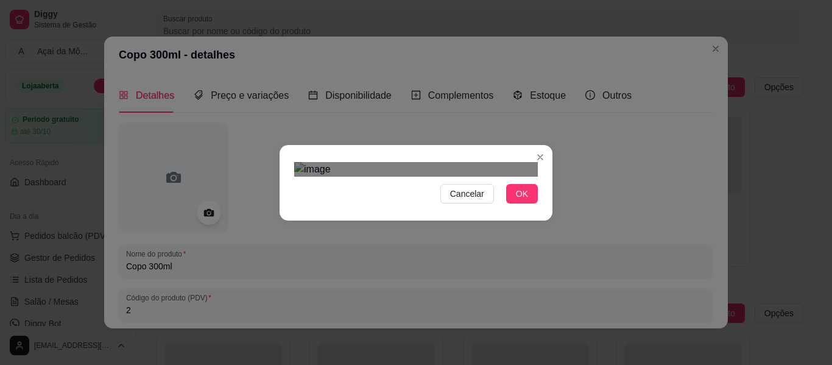
click at [289, 157] on div "Cancelar OK" at bounding box center [416, 182] width 273 height 51
click at [535, 208] on div "Cancelar OK" at bounding box center [416, 182] width 273 height 51
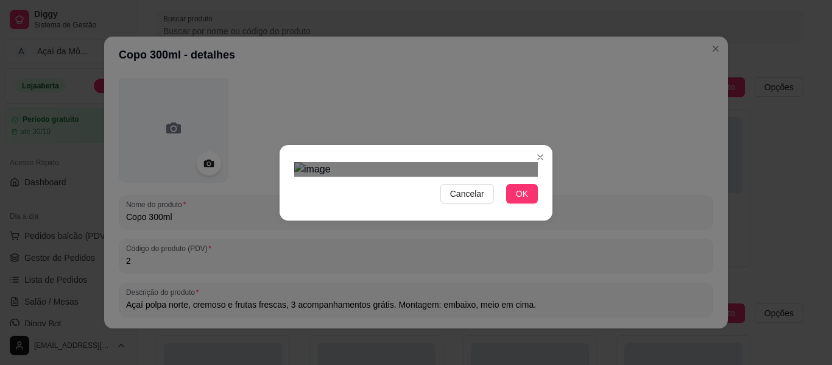
scroll to position [73, 0]
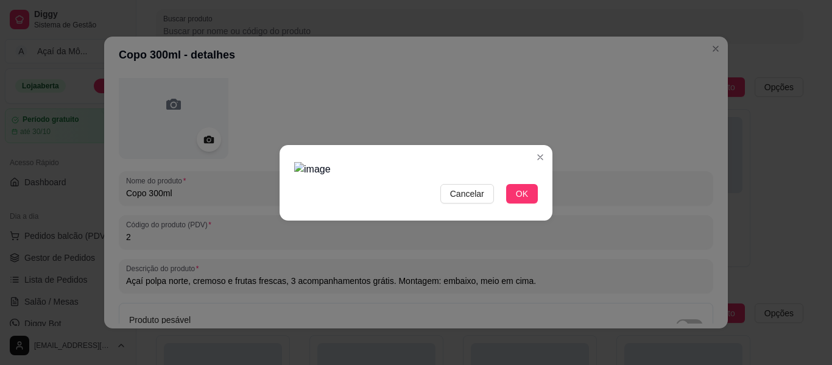
click at [533, 177] on img at bounding box center [416, 169] width 244 height 15
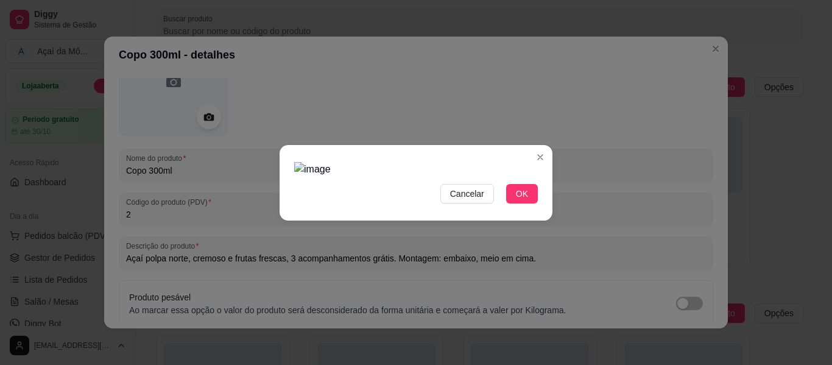
scroll to position [97, 0]
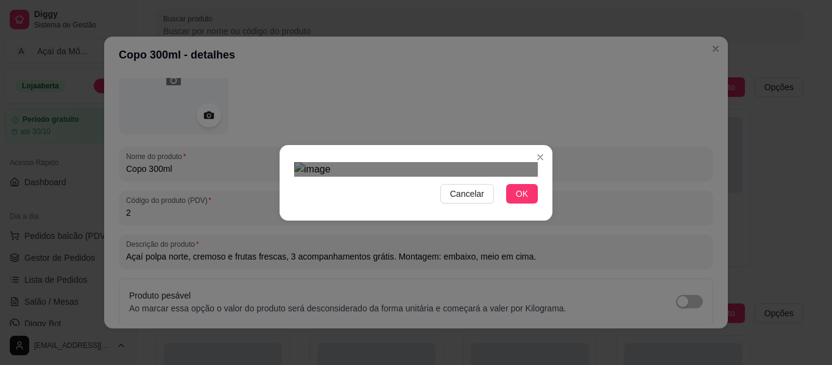
click at [547, 208] on div "Cancelar OK" at bounding box center [416, 182] width 273 height 51
click at [288, 208] on div "Cancelar OK" at bounding box center [416, 182] width 273 height 51
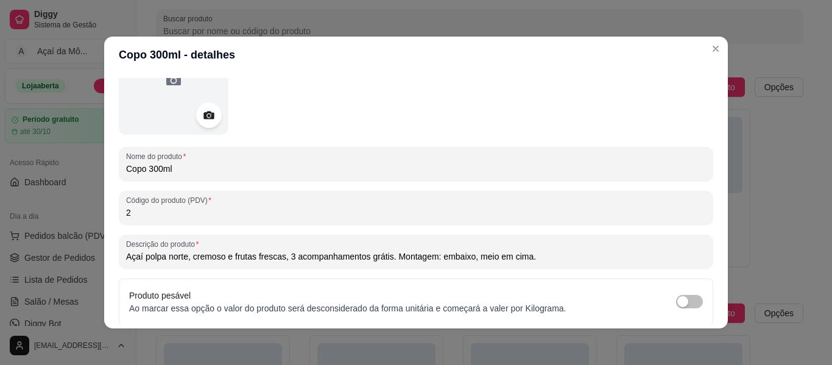
click at [202, 117] on icon at bounding box center [209, 115] width 14 height 14
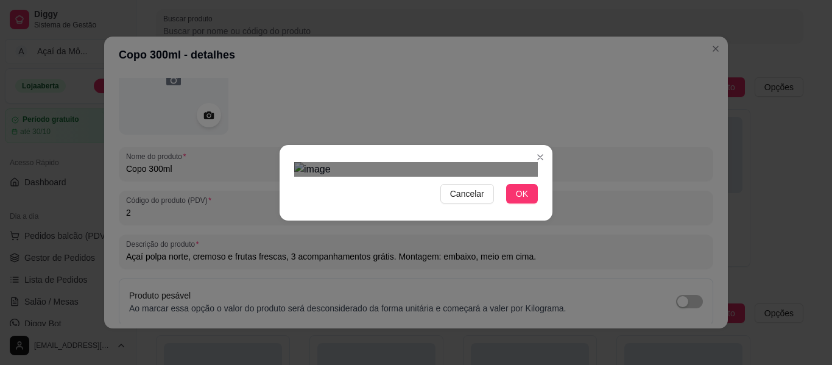
click at [285, 208] on div "Cancelar OK" at bounding box center [416, 182] width 273 height 51
click at [556, 340] on div "Cancelar OK" at bounding box center [416, 182] width 832 height 365
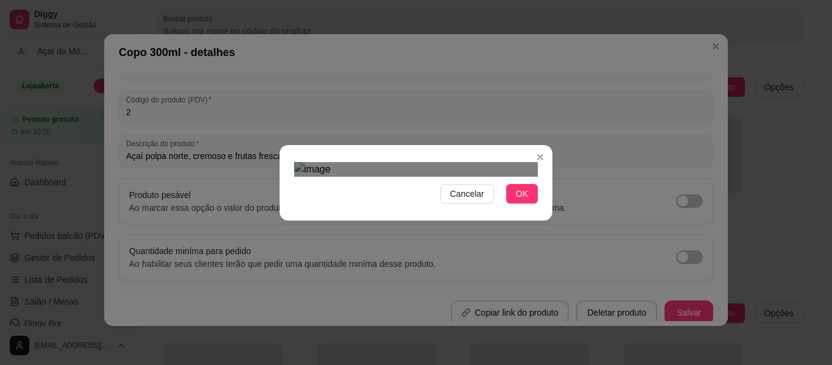
scroll to position [199, 0]
click at [538, 208] on div "Cancelar OK" at bounding box center [416, 182] width 273 height 51
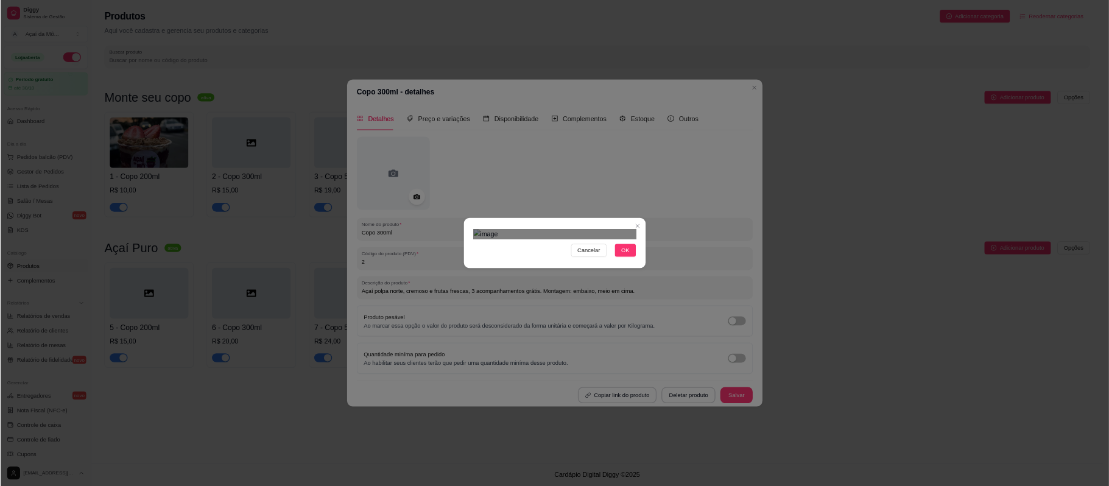
scroll to position [0, 0]
click at [831, 364] on span "OK" at bounding box center [938, 375] width 12 height 13
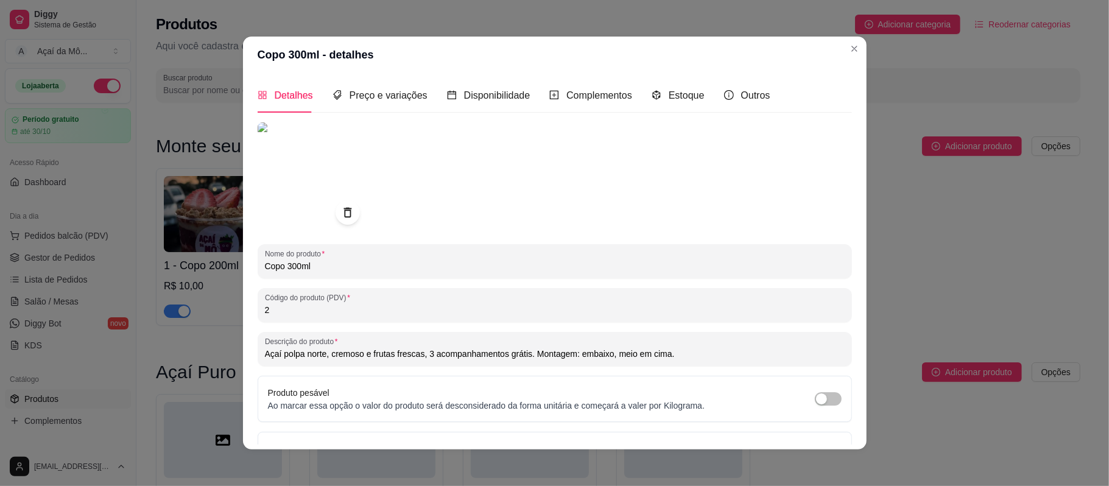
drag, startPoint x: 1596, startPoint y: 0, endPoint x: 478, endPoint y: 235, distance: 1142.9
click at [478, 235] on div "Nome do produto Copo 300ml Código do produto (PDV) 2 Descrição do produto Açaí …" at bounding box center [555, 322] width 595 height 400
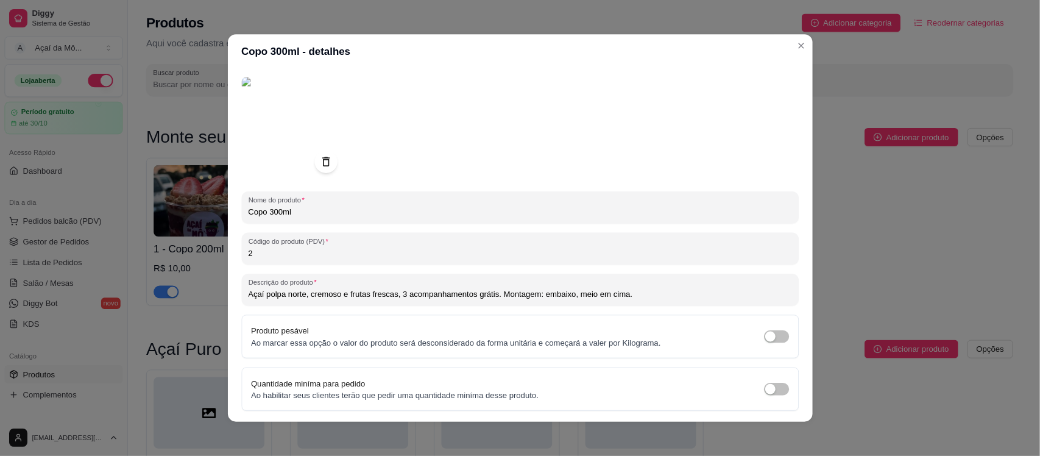
scroll to position [79, 0]
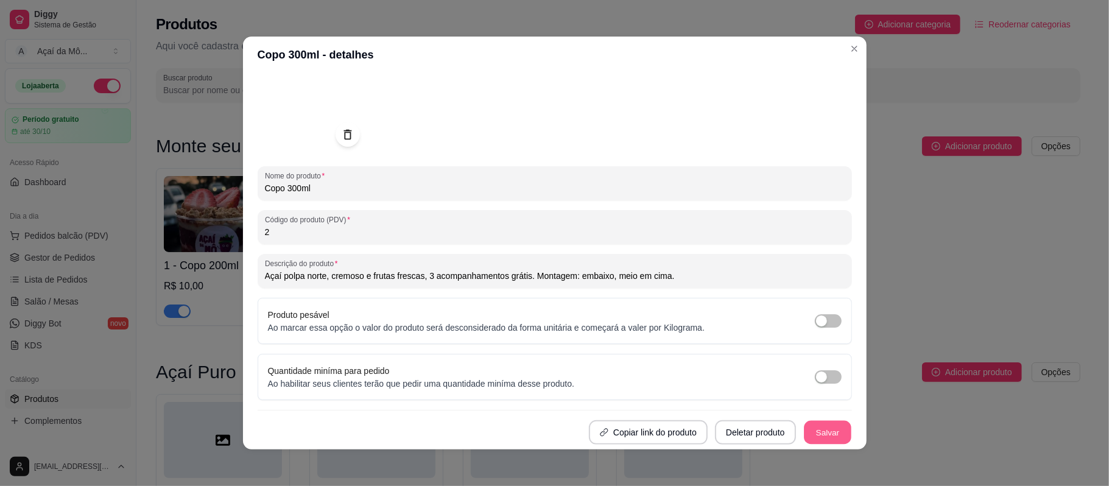
click at [804, 364] on button "Salvar" at bounding box center [828, 433] width 48 height 24
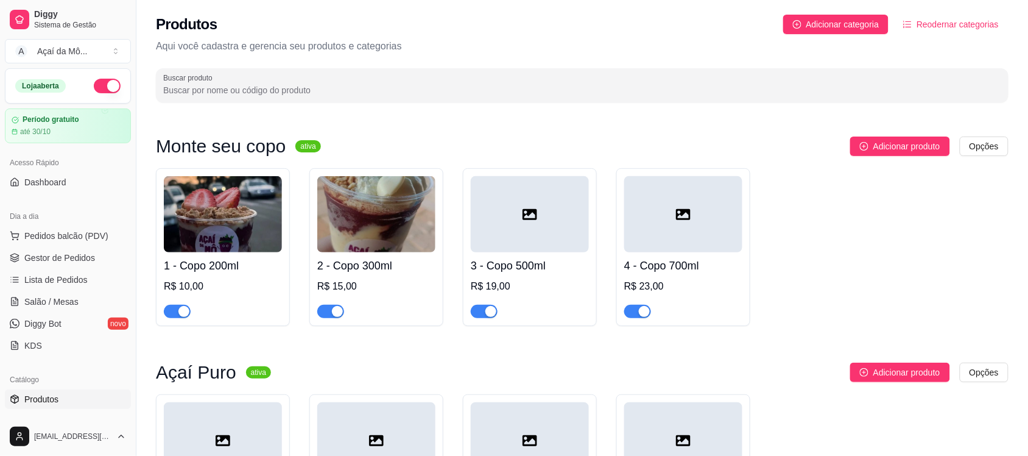
drag, startPoint x: 1029, startPoint y: 12, endPoint x: 527, endPoint y: 213, distance: 540.7
click at [527, 213] on icon at bounding box center [530, 214] width 15 height 15
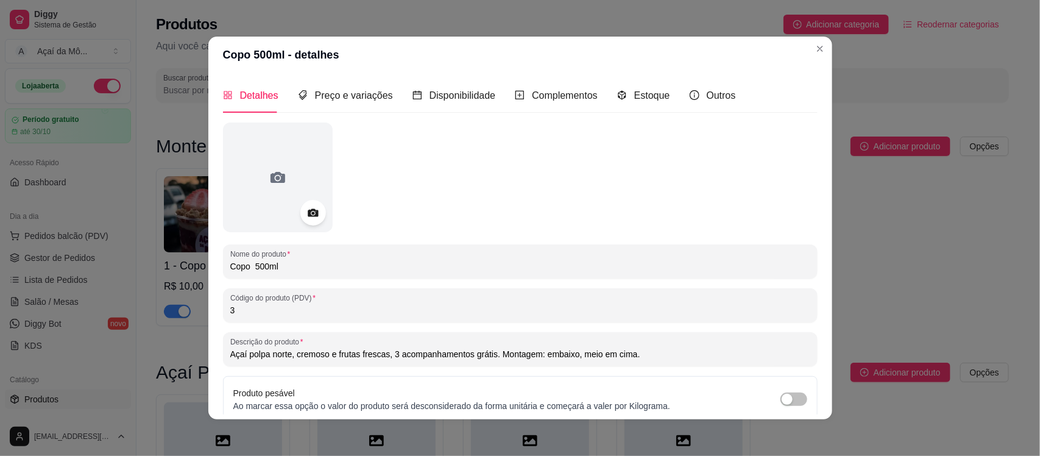
click at [311, 213] on icon at bounding box center [313, 213] width 10 height 8
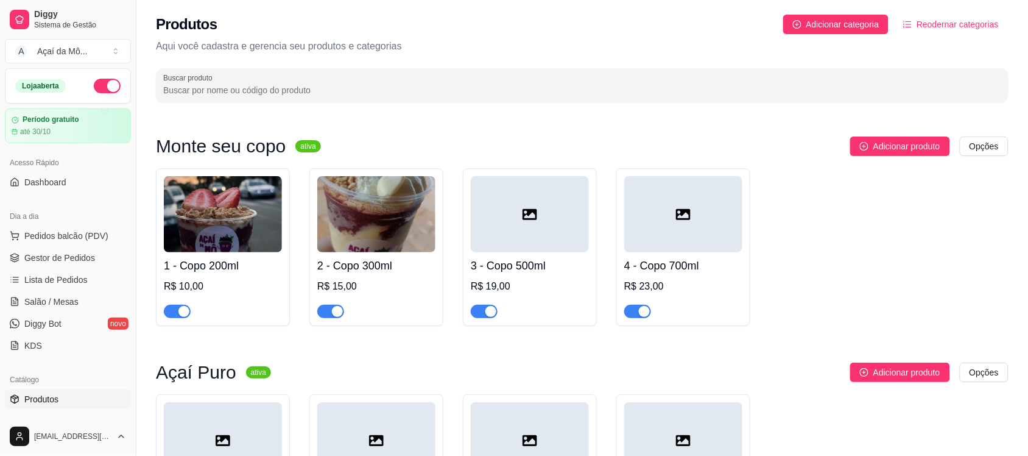
click at [667, 244] on div at bounding box center [683, 214] width 118 height 76
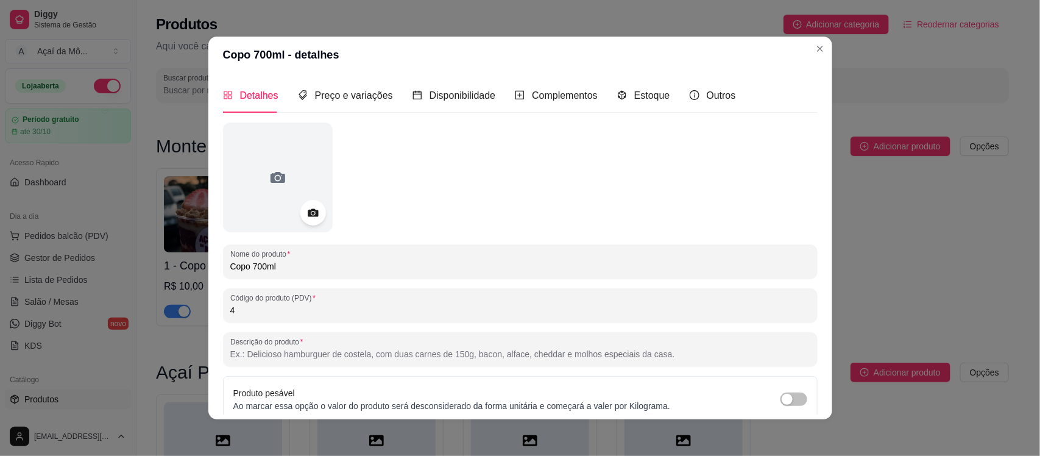
click at [312, 208] on icon at bounding box center [313, 213] width 14 height 14
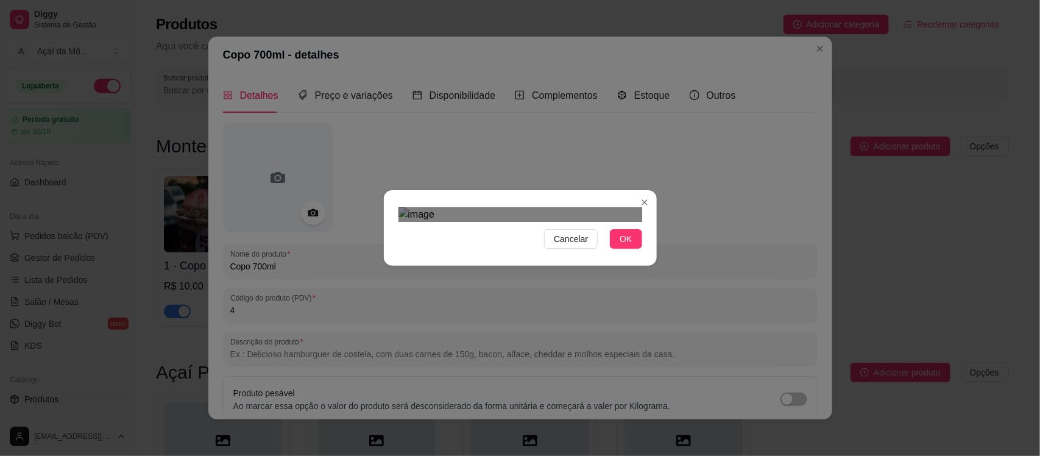
click at [384, 253] on div "Cancelar OK" at bounding box center [520, 227] width 273 height 51
click at [654, 364] on div "Cancelar OK" at bounding box center [520, 228] width 1040 height 456
click at [624, 245] on span "OK" at bounding box center [626, 238] width 12 height 13
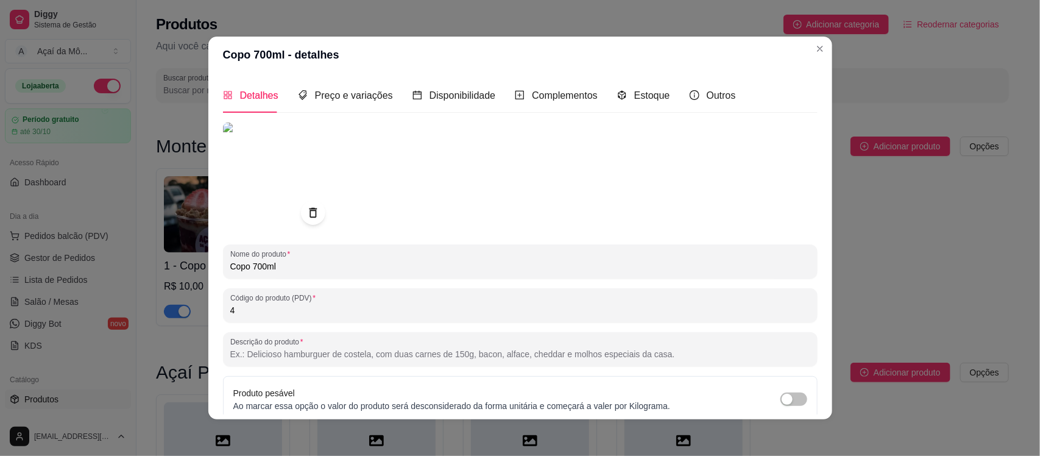
scroll to position [108, 0]
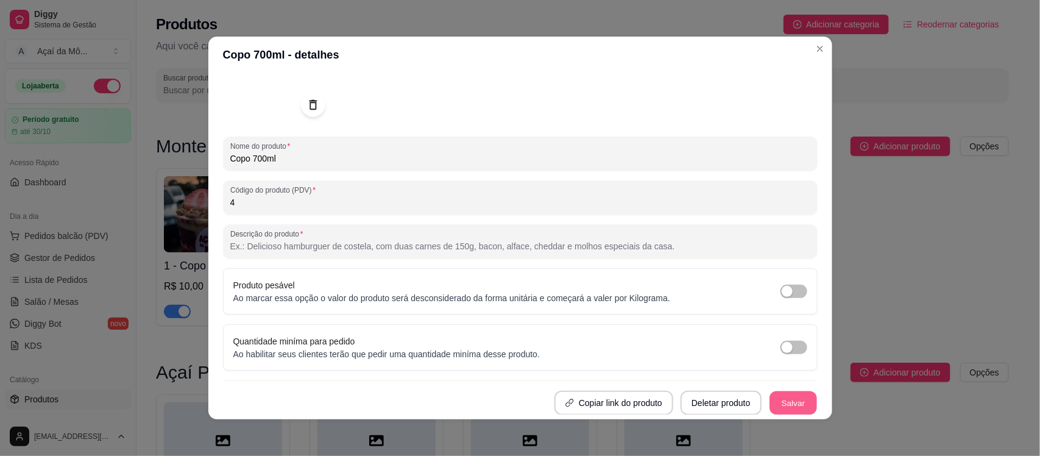
click at [782, 364] on button "Salvar" at bounding box center [793, 403] width 48 height 24
click at [771, 364] on button "Salvar" at bounding box center [793, 403] width 48 height 24
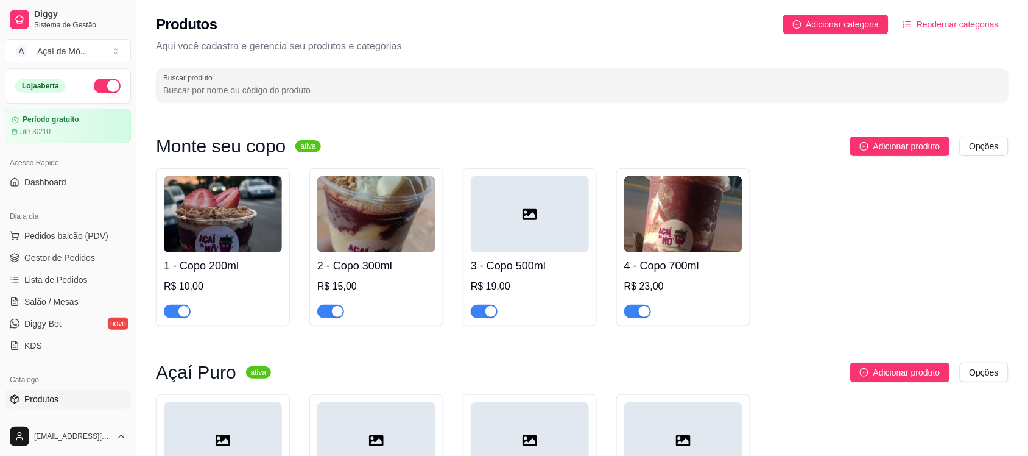
click at [506, 245] on div at bounding box center [530, 214] width 118 height 76
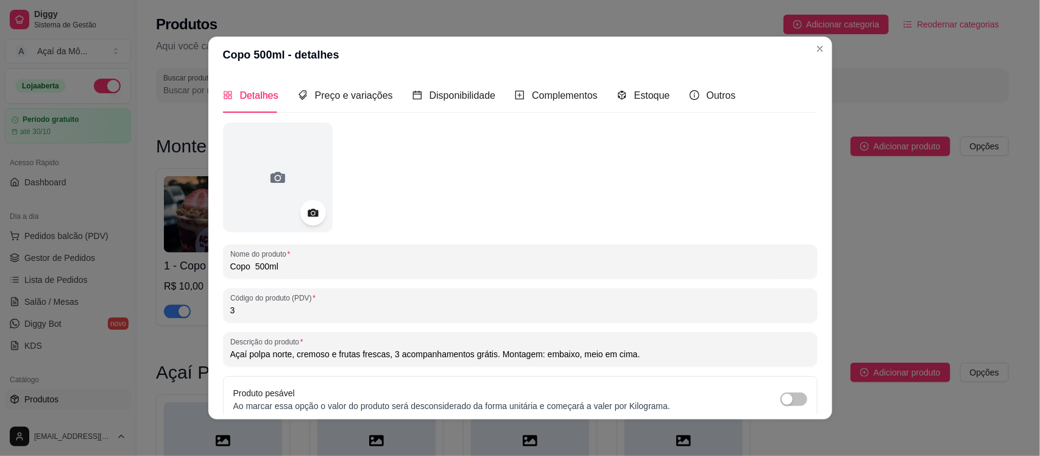
click at [311, 212] on circle at bounding box center [312, 212] width 3 height 3
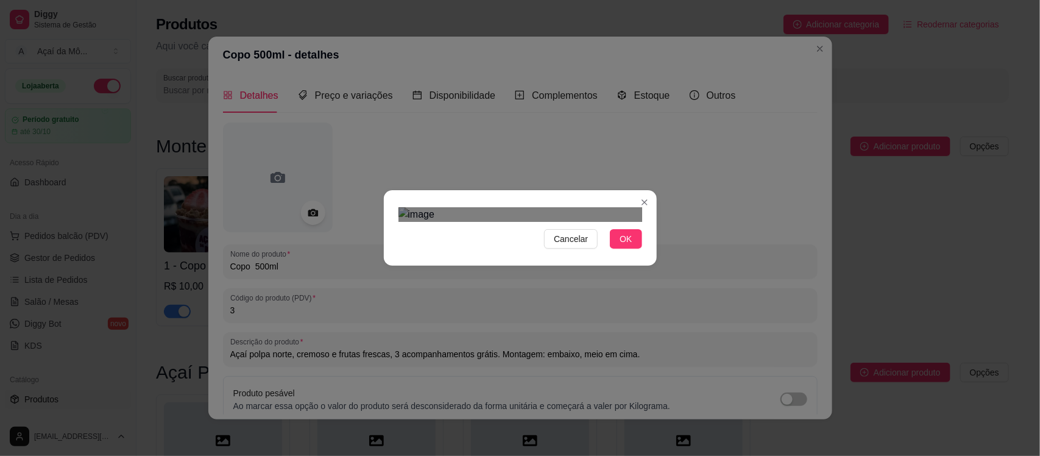
click at [556, 354] on div "Use the arrow keys to move the crop selection area" at bounding box center [507, 463] width 219 height 219
click at [649, 253] on div "Cancelar OK" at bounding box center [520, 227] width 273 height 51
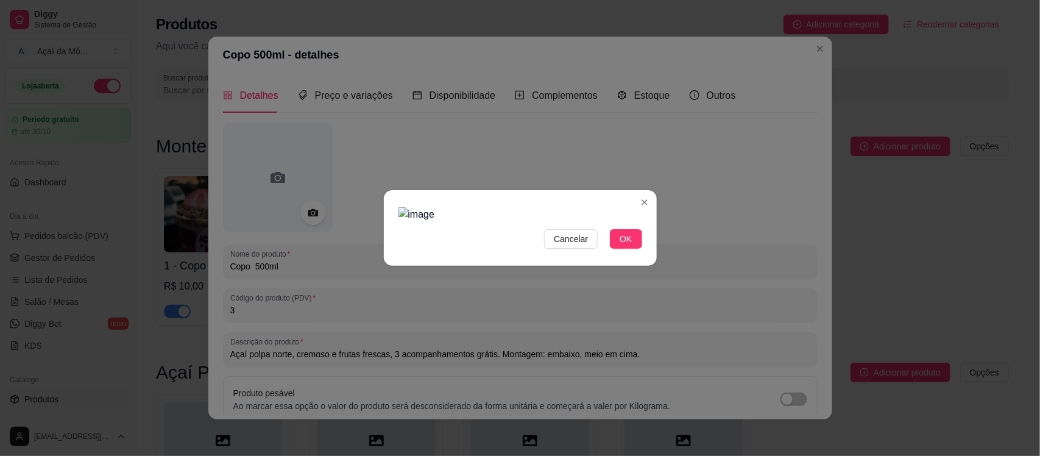
click at [613, 222] on img at bounding box center [520, 214] width 244 height 15
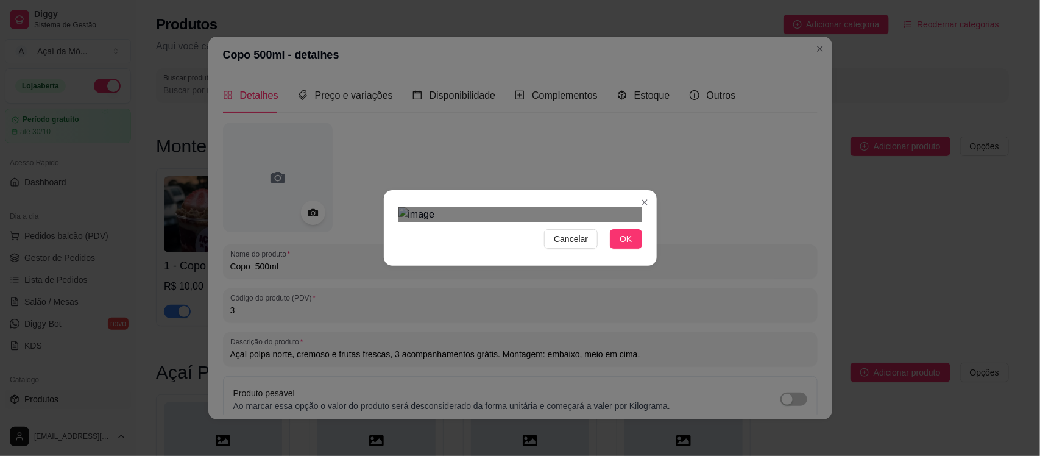
click at [638, 253] on div "Cancelar OK" at bounding box center [520, 227] width 273 height 51
click at [580, 339] on div "Use the arrow keys to move the crop selection area" at bounding box center [520, 461] width 244 height 244
click at [625, 245] on span "OK" at bounding box center [626, 238] width 12 height 13
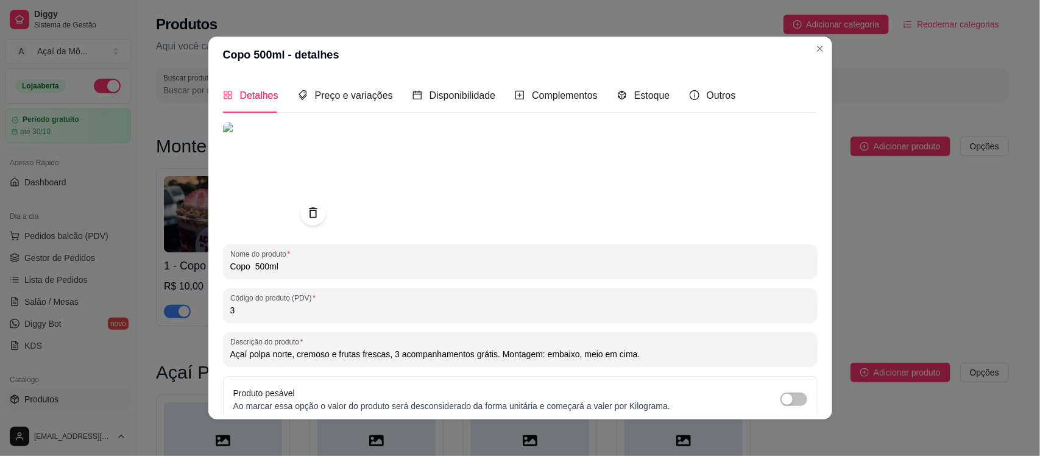
click at [309, 217] on icon at bounding box center [313, 212] width 8 height 10
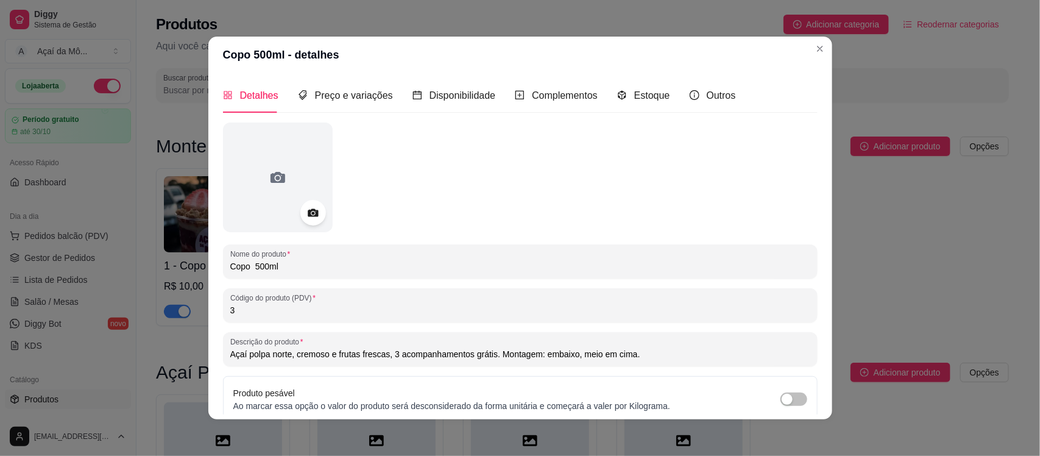
click at [309, 217] on icon at bounding box center [313, 213] width 14 height 14
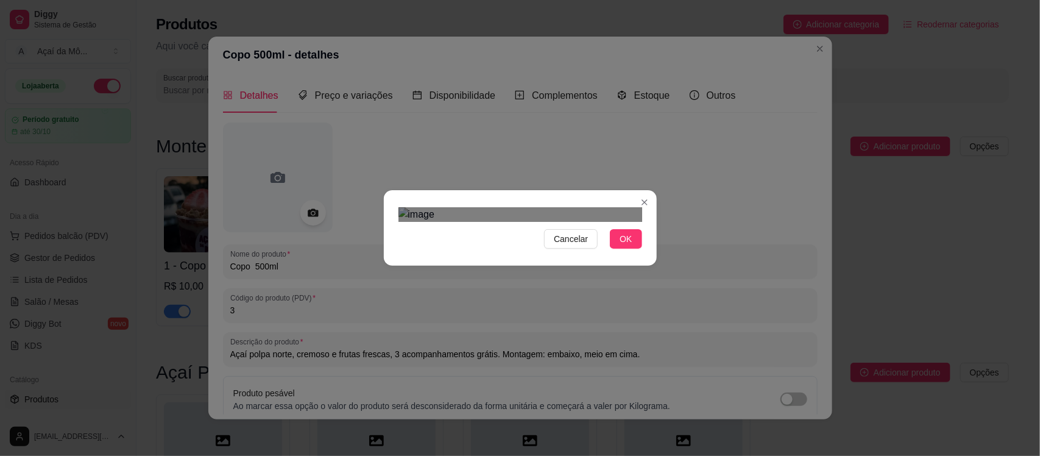
click at [471, 293] on div "Use the arrow keys to move the crop selection area" at bounding box center [510, 402] width 219 height 219
click at [640, 253] on div "Cancelar OK" at bounding box center [520, 227] width 273 height 51
click at [616, 297] on div "Use the arrow keys to move the crop selection area" at bounding box center [521, 417] width 241 height 241
click at [629, 249] on button "OK" at bounding box center [626, 238] width 32 height 19
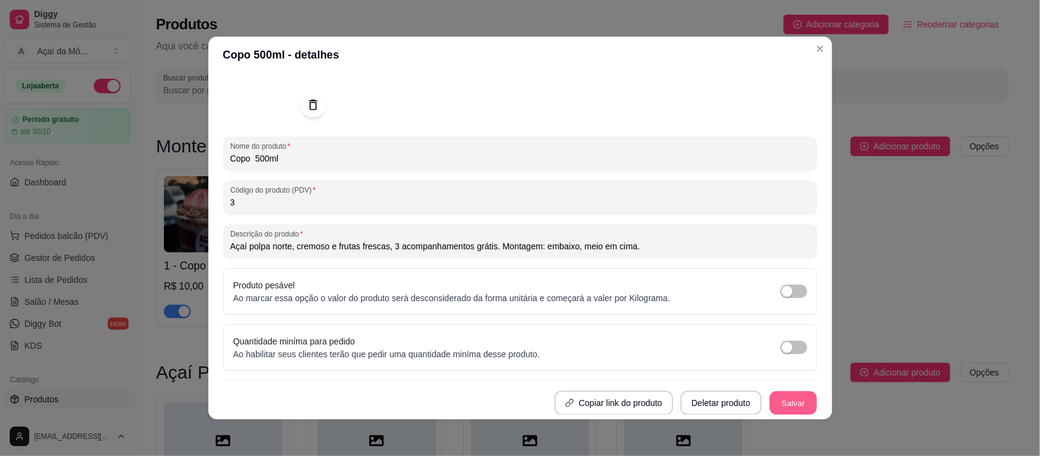
click at [781, 364] on button "Salvar" at bounding box center [793, 403] width 48 height 24
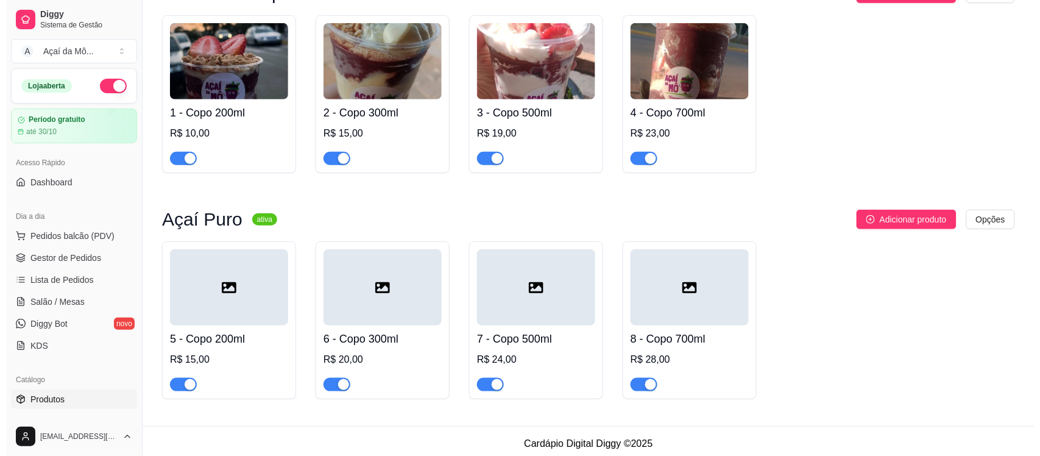
scroll to position [160, 0]
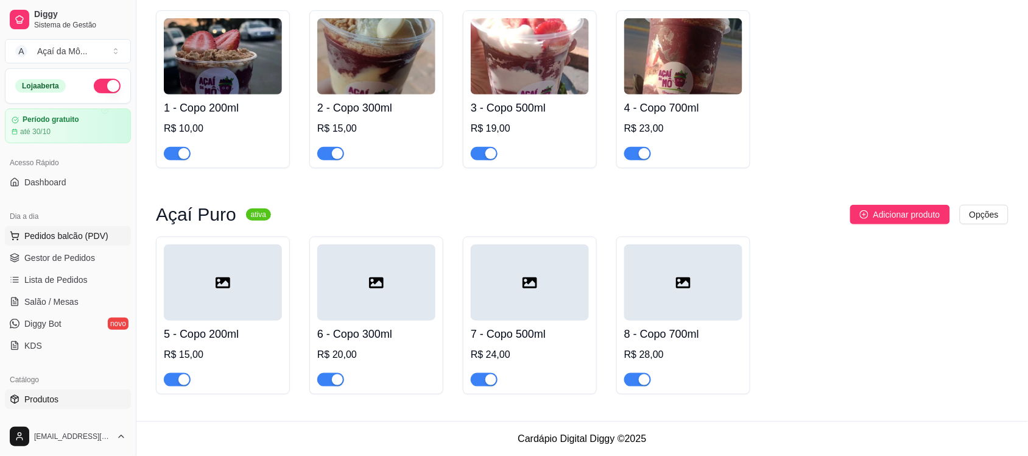
click at [87, 232] on span "Pedidos balcão (PDV)" at bounding box center [66, 236] width 84 height 12
